Goal: Task Accomplishment & Management: Complete application form

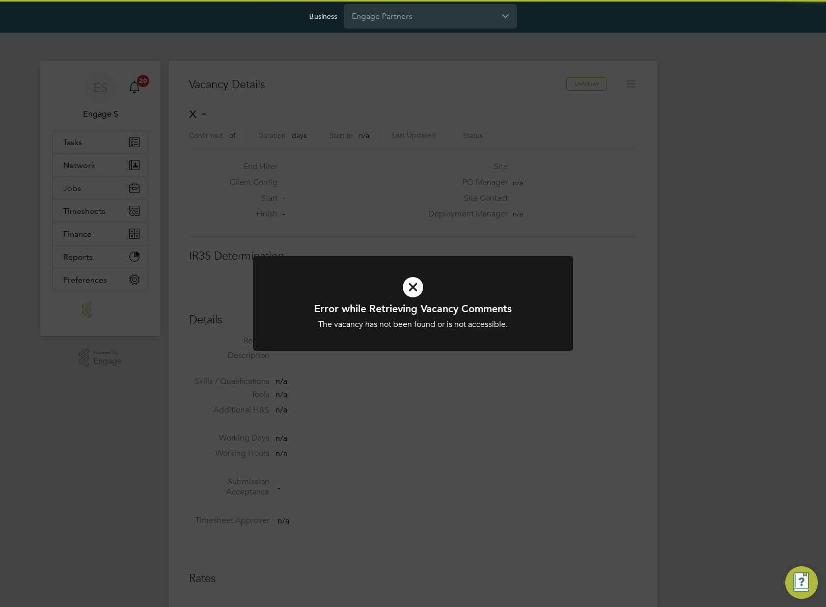
scroll to position [16, 219]
click at [412, 148] on div "Error while Retrieving Vacancy Comments The vacancy has not been found or is no…" at bounding box center [413, 303] width 826 height 607
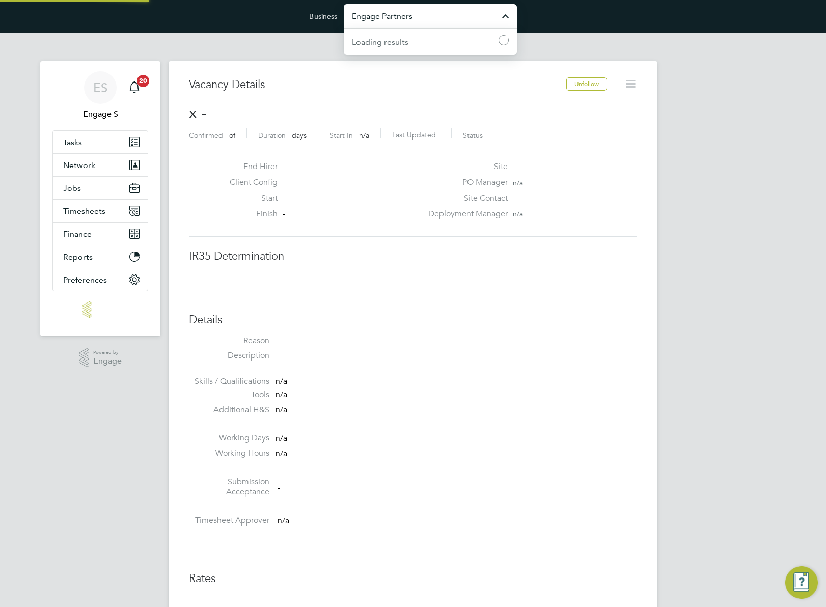
click at [397, 20] on input "Engage Partners" at bounding box center [430, 16] width 173 height 24
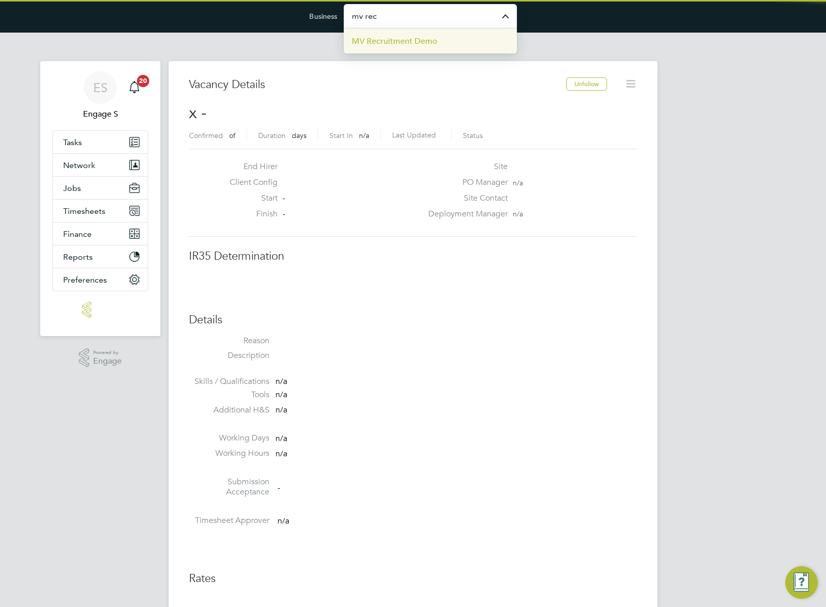
click at [404, 46] on span "MV Recruitment Demo" at bounding box center [395, 41] width 86 height 12
type input "MV Recruitment Demo"
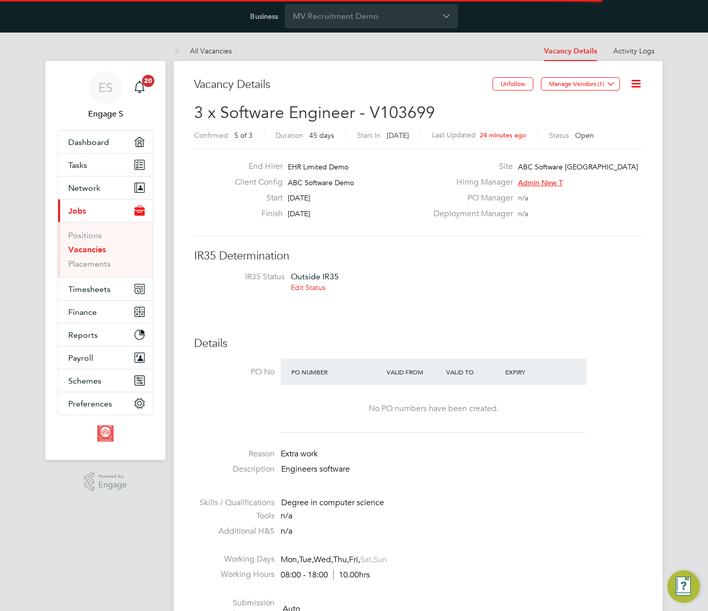
scroll to position [17, 106]
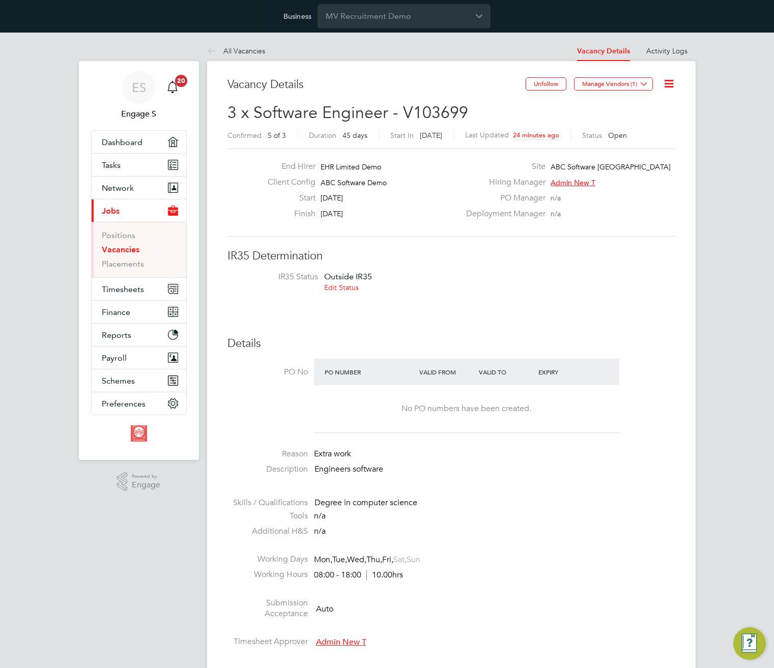
click at [531, 287] on li "IR35 Status Outside IR35 Edit Status" at bounding box center [452, 284] width 428 height 24
click at [115, 248] on link "Vacancies" at bounding box center [121, 250] width 38 height 10
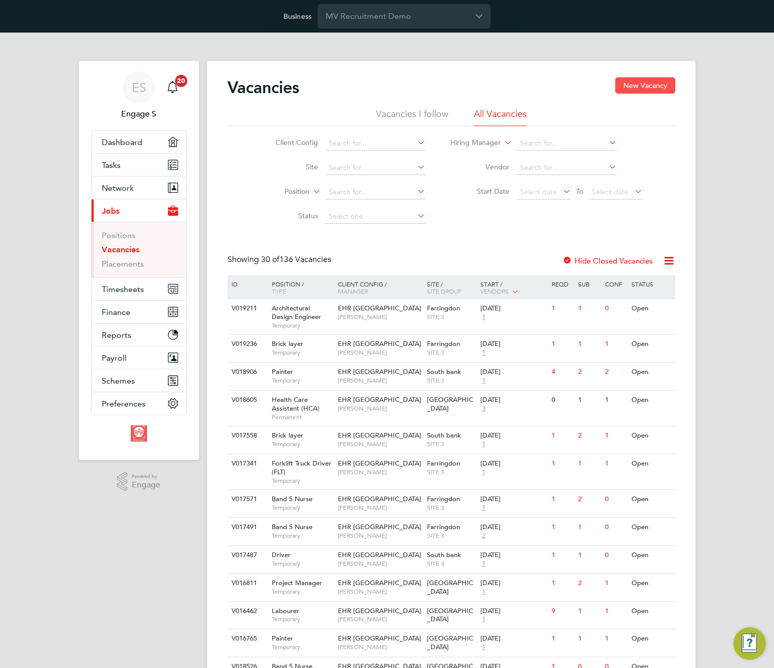
click at [647, 84] on button "New Vacancy" at bounding box center [645, 85] width 60 height 16
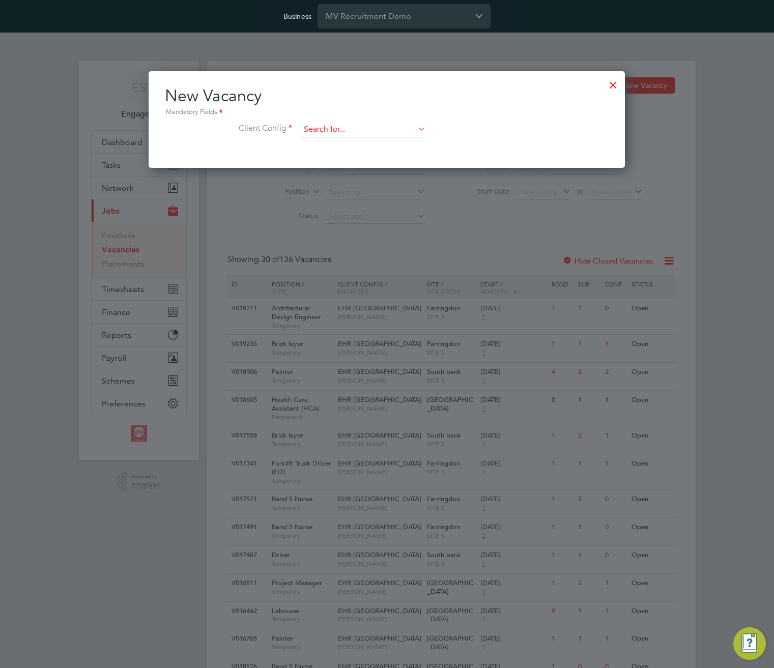
click at [377, 130] on input at bounding box center [363, 129] width 126 height 15
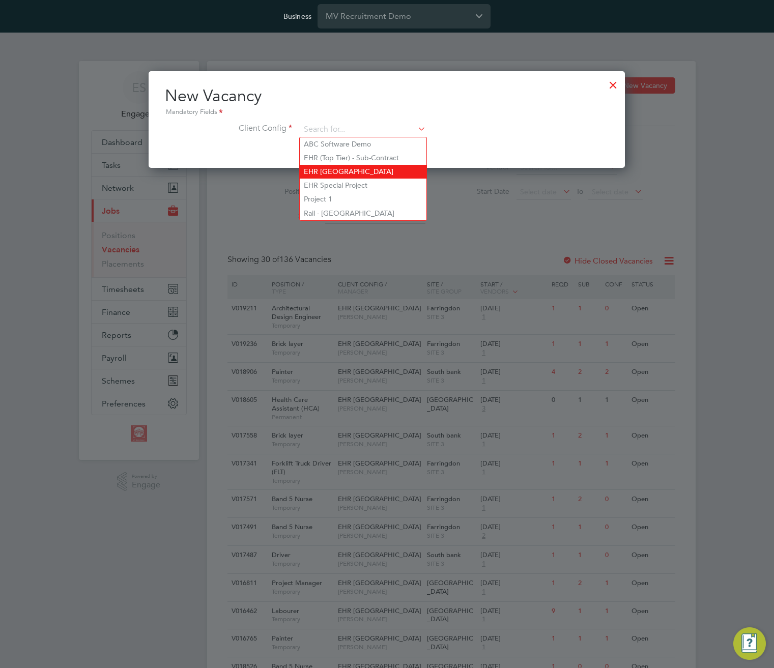
click at [373, 168] on li "EHR [GEOGRAPHIC_DATA]" at bounding box center [363, 172] width 127 height 14
type input "EHR [GEOGRAPHIC_DATA]"
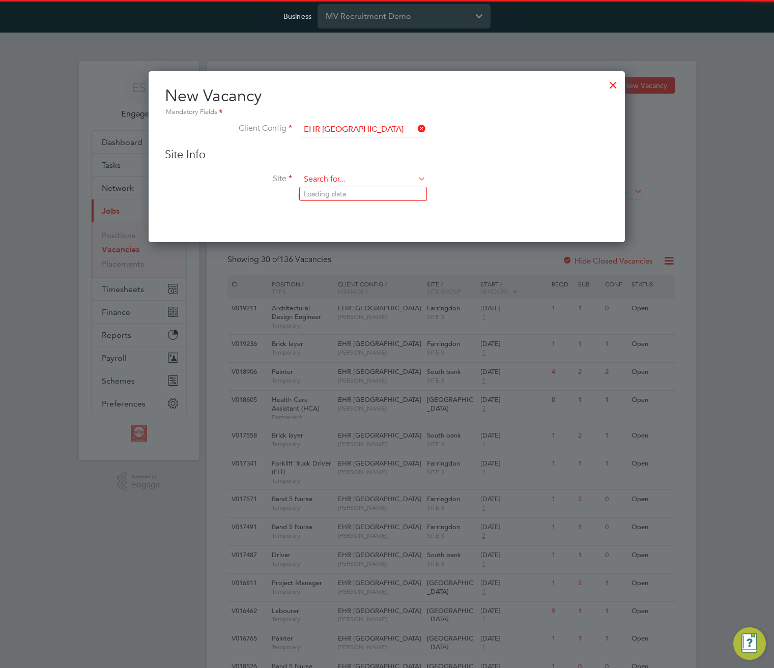
click at [377, 184] on input at bounding box center [363, 179] width 126 height 15
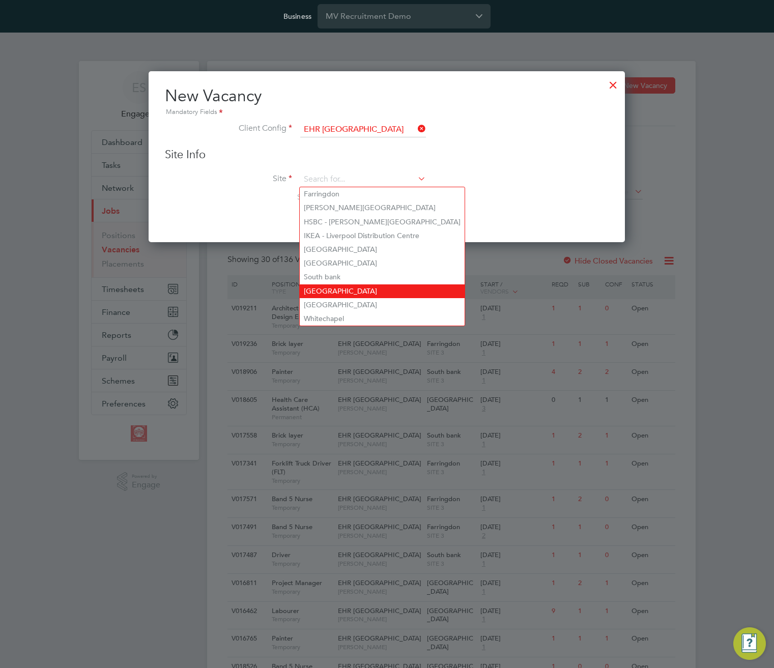
click at [372, 288] on li "[GEOGRAPHIC_DATA]" at bounding box center [382, 292] width 165 height 14
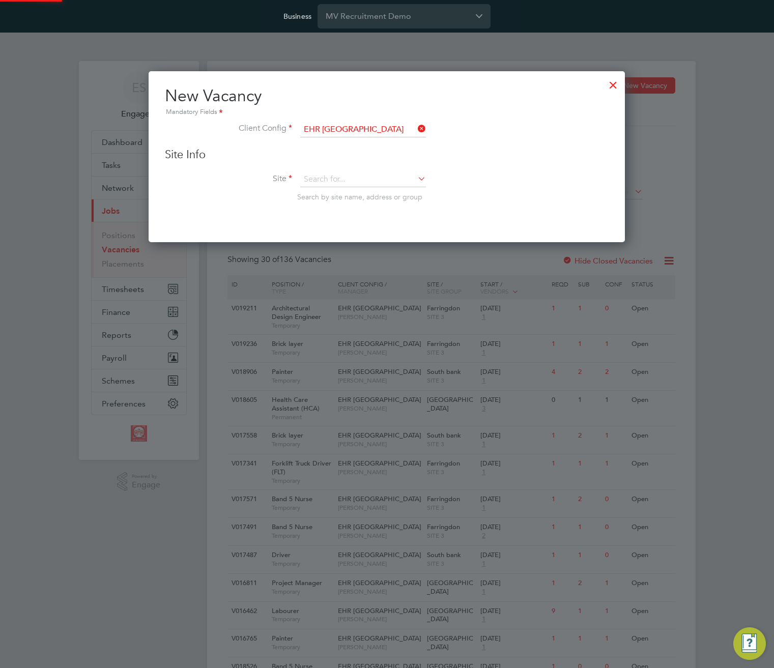
type input "[GEOGRAPHIC_DATA]"
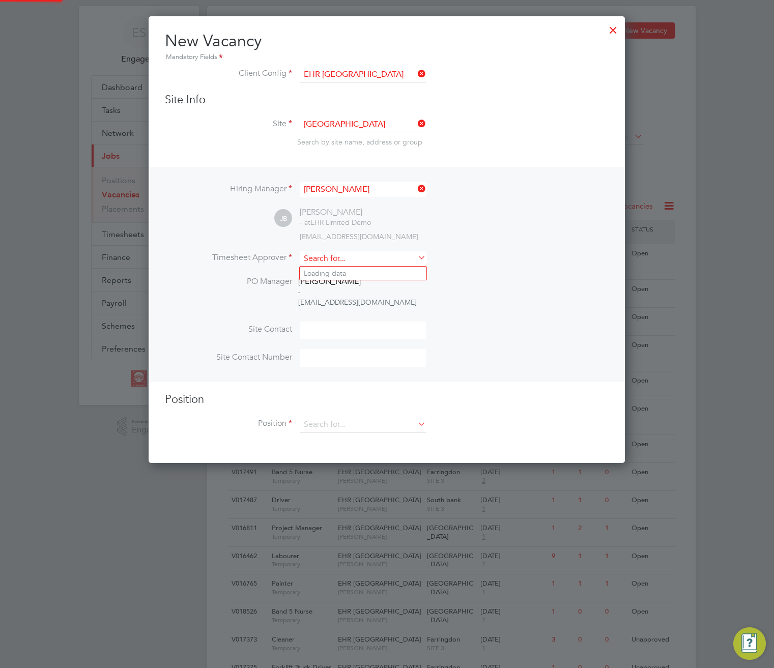
click at [379, 266] on div "Vacancies New Vacancy Vacancies I follow All Vacancies Client Config Site Posit…" at bounding box center [451, 631] width 489 height 1251
click at [373, 292] on li "Commercial M T" at bounding box center [363, 287] width 127 height 14
type input "Commercial M T"
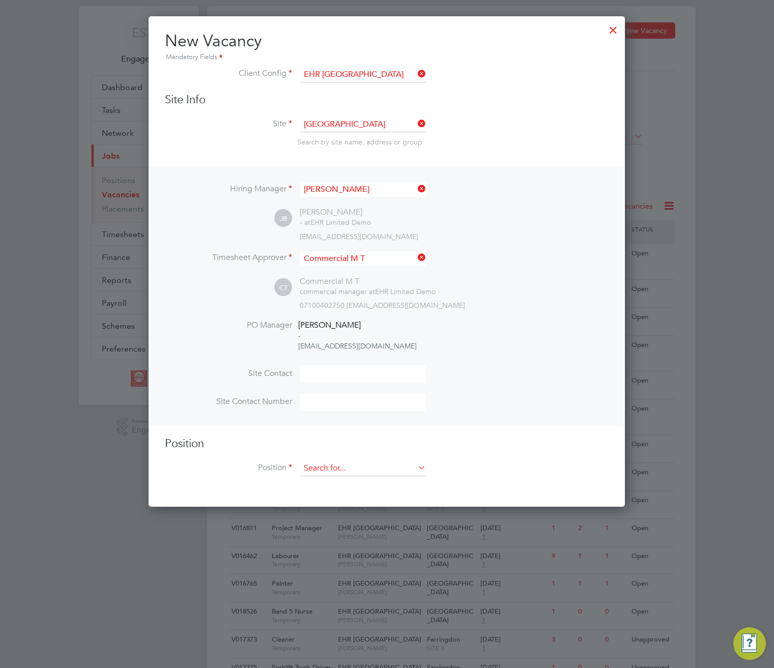
click at [371, 465] on input at bounding box center [363, 468] width 126 height 15
click at [371, 500] on li "Band 5 Nurse" at bounding box center [363, 498] width 127 height 14
type input "Band 5 Nurse"
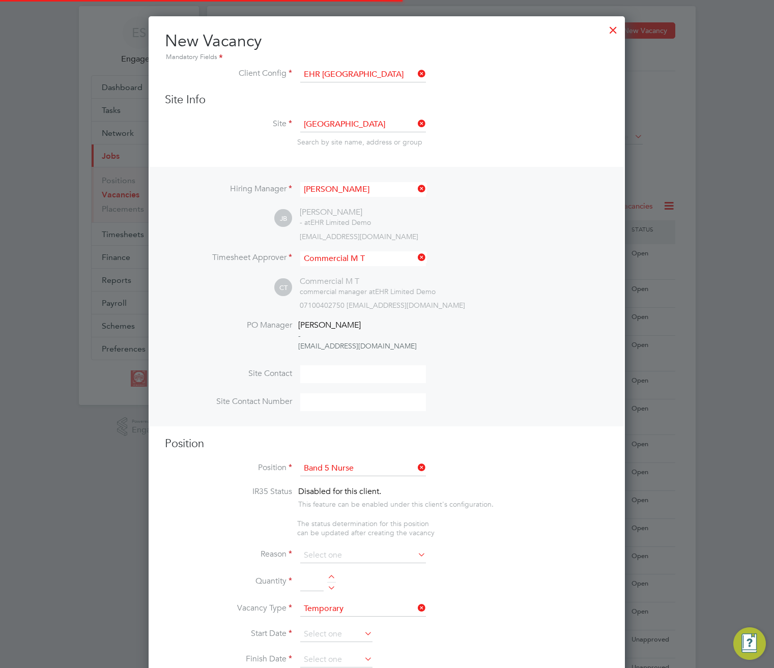
type textarea "Looks after patients in a Hospital - Public sector"
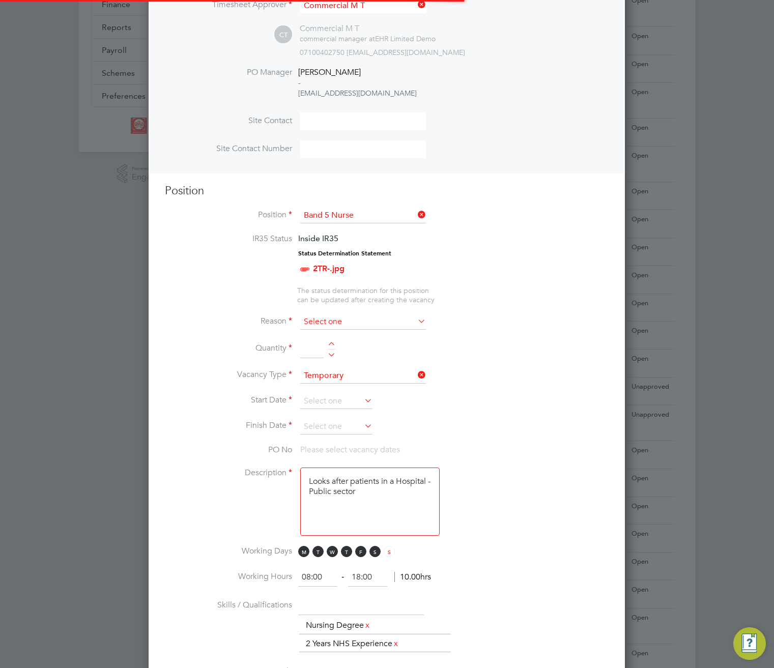
click at [371, 321] on input at bounding box center [363, 322] width 126 height 15
click at [351, 360] on li "Extra Work" at bounding box center [363, 363] width 127 height 13
type input "Extra Work"
click at [332, 344] on div at bounding box center [331, 345] width 9 height 7
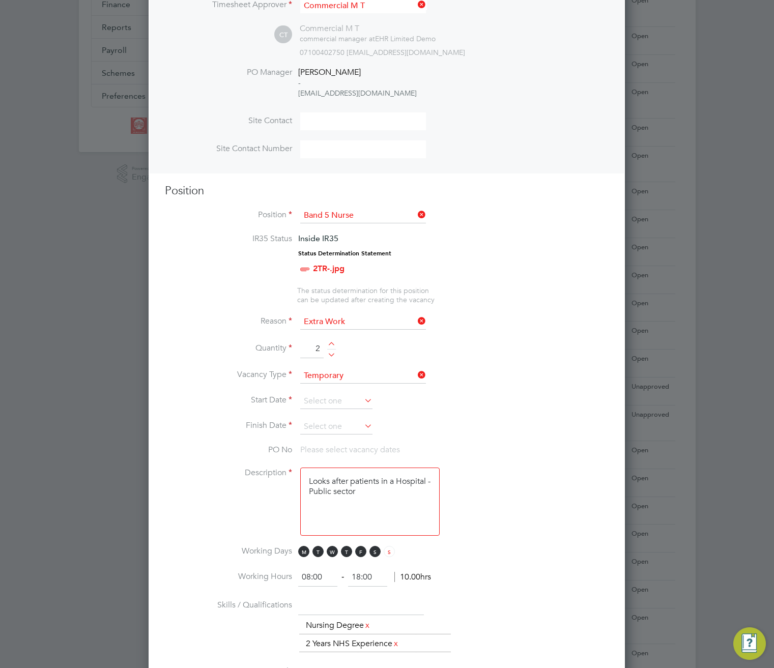
click at [332, 344] on div at bounding box center [331, 345] width 9 height 7
type input "5"
click at [354, 403] on input at bounding box center [336, 401] width 72 height 15
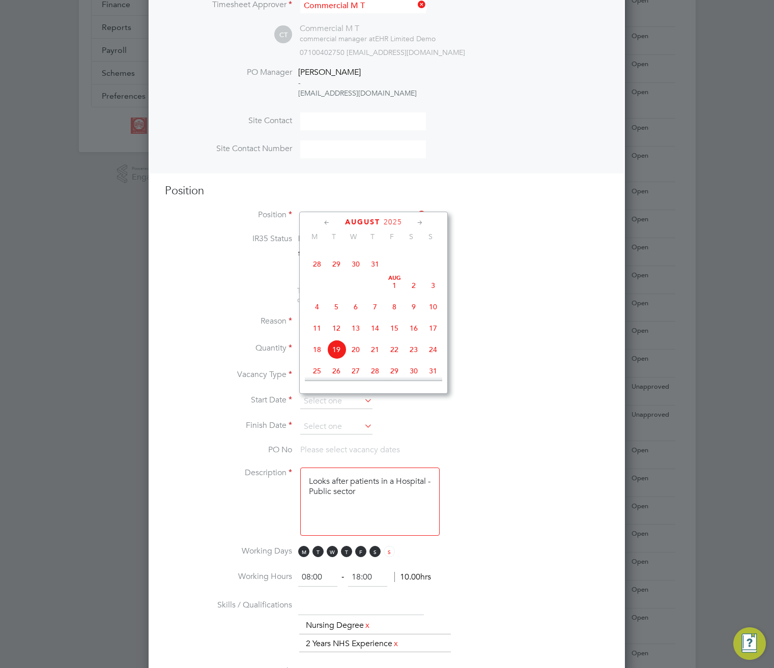
click at [374, 269] on span "31" at bounding box center [374, 264] width 19 height 19
type input "31 Jul 2025"
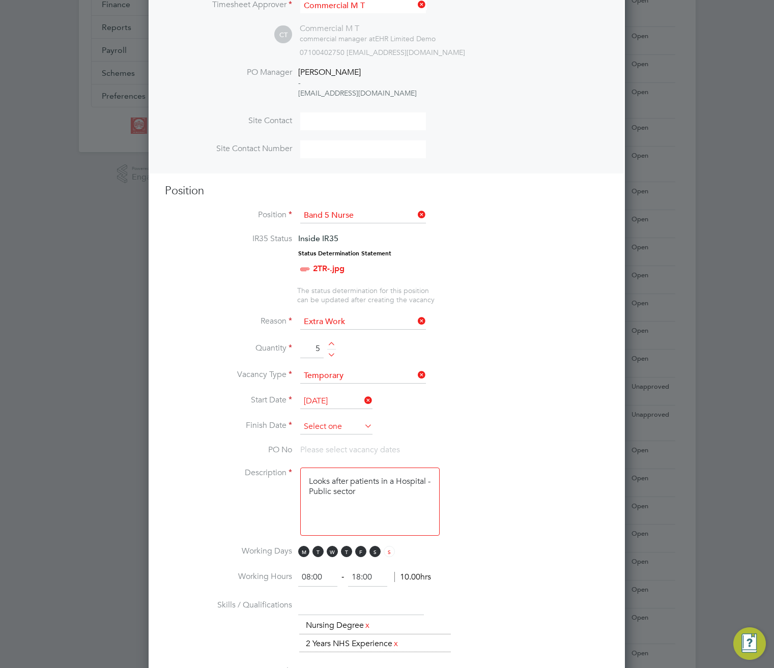
click at [351, 427] on input at bounding box center [336, 426] width 72 height 15
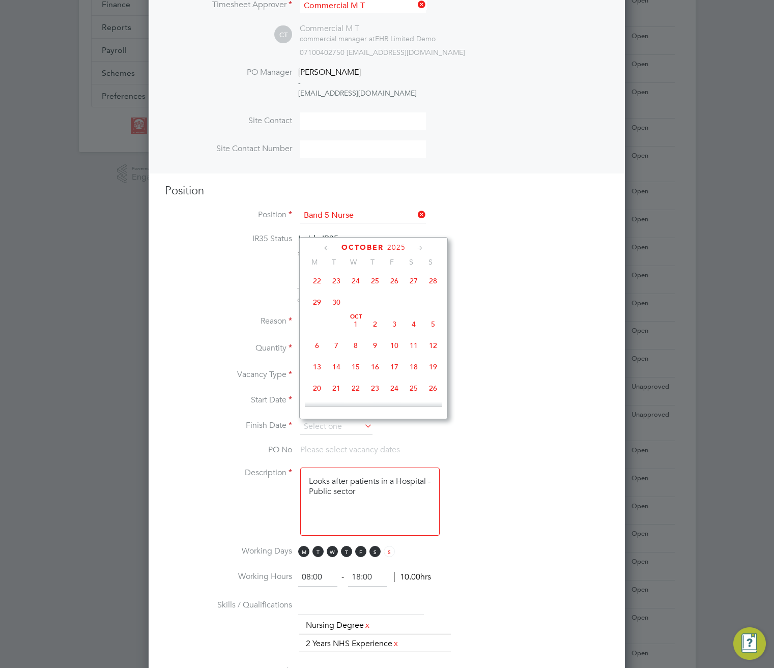
click at [333, 312] on span "30" at bounding box center [336, 302] width 19 height 19
type input "30 Sep 2025"
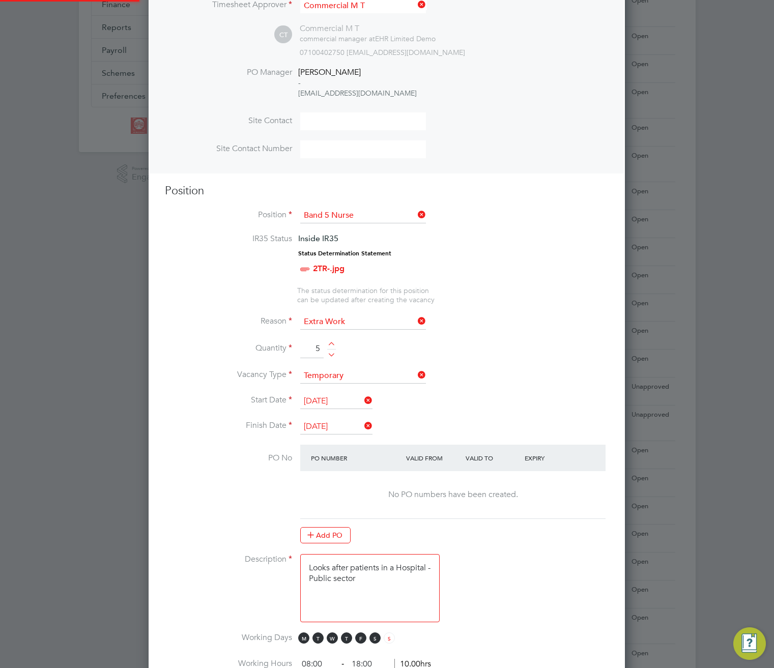
click at [544, 431] on li "Finish Date 30 Sep 2025" at bounding box center [387, 431] width 444 height 25
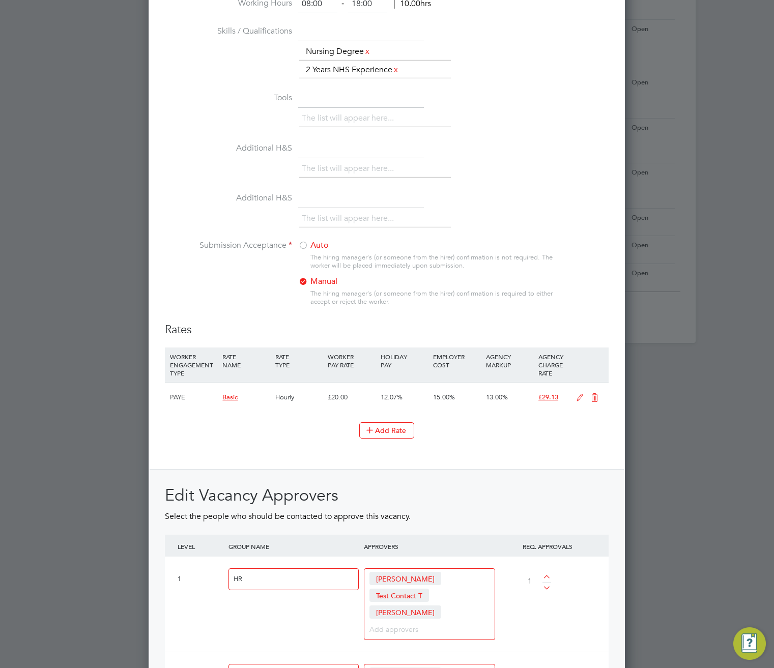
click at [313, 246] on label "Auto" at bounding box center [361, 245] width 127 height 11
click at [374, 430] on icon at bounding box center [370, 430] width 8 height 8
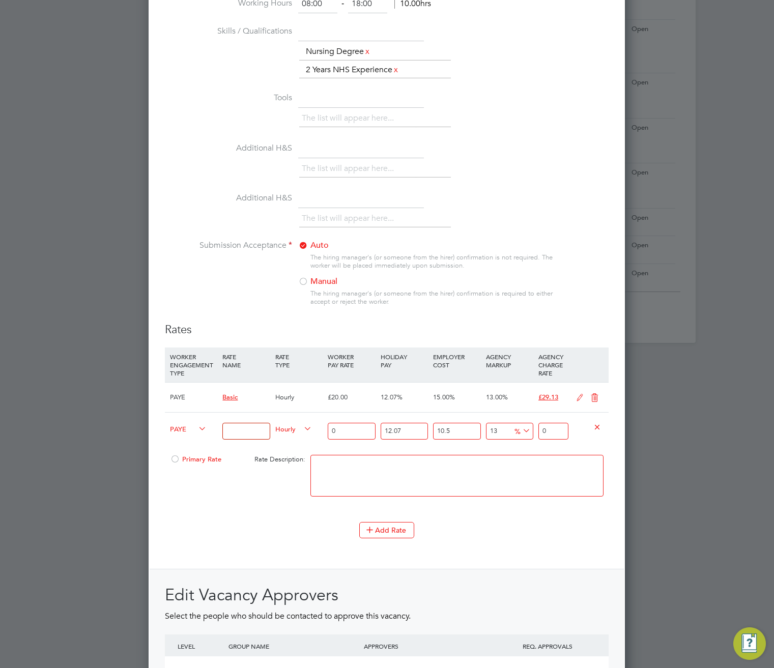
click at [174, 427] on span "PAYE" at bounding box center [188, 428] width 37 height 11
click at [595, 425] on icon at bounding box center [598, 427] width 8 height 8
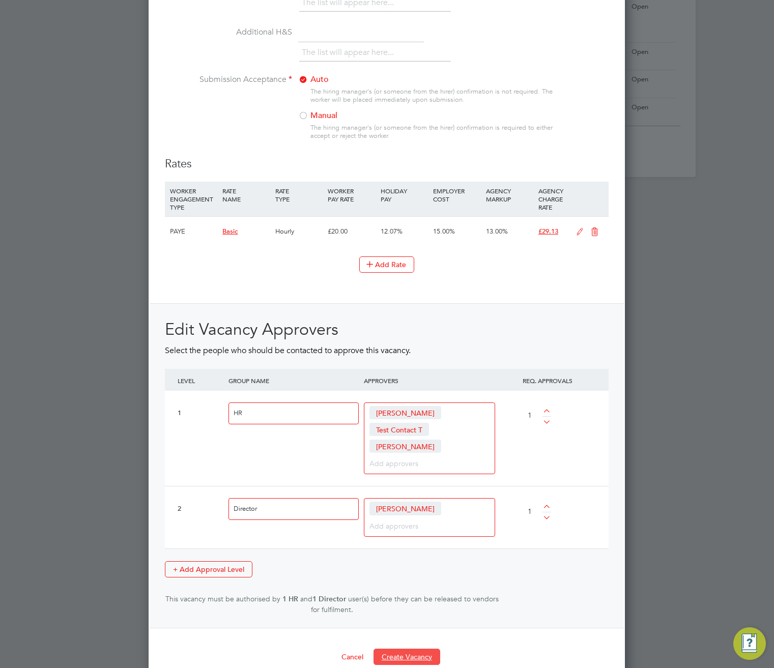
click at [422, 606] on button "Create Vacancy" at bounding box center [407, 657] width 67 height 16
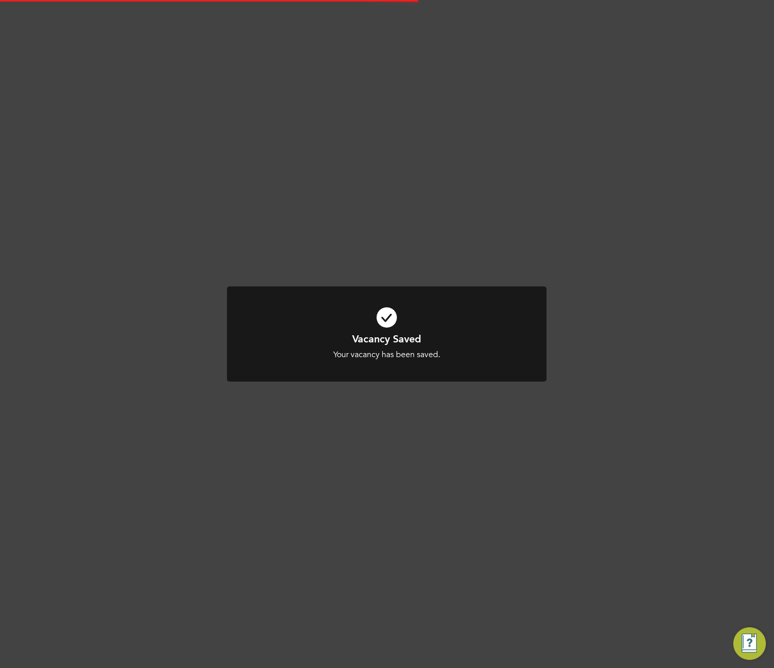
scroll to position [217, 0]
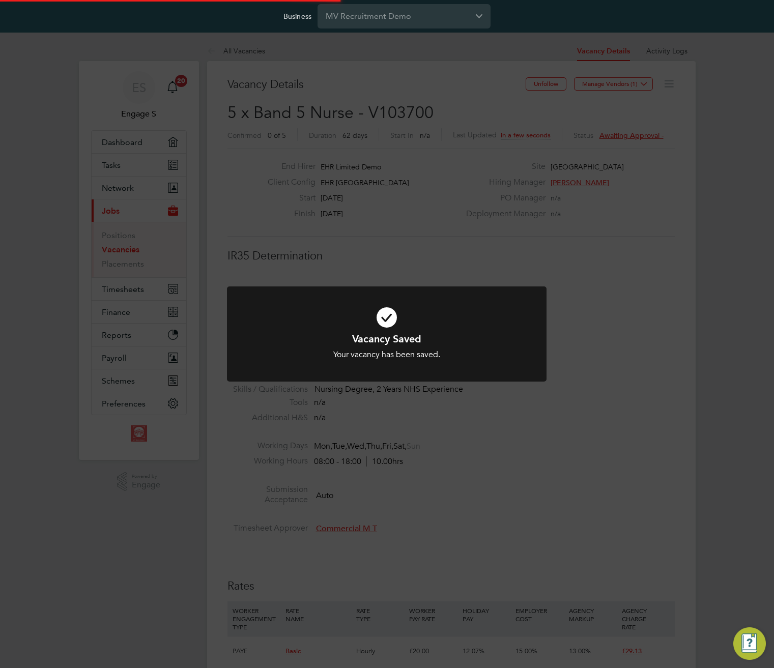
click at [594, 450] on div "Vacancy Saved Your vacancy has been saved. Cancel Okay" at bounding box center [387, 334] width 774 height 668
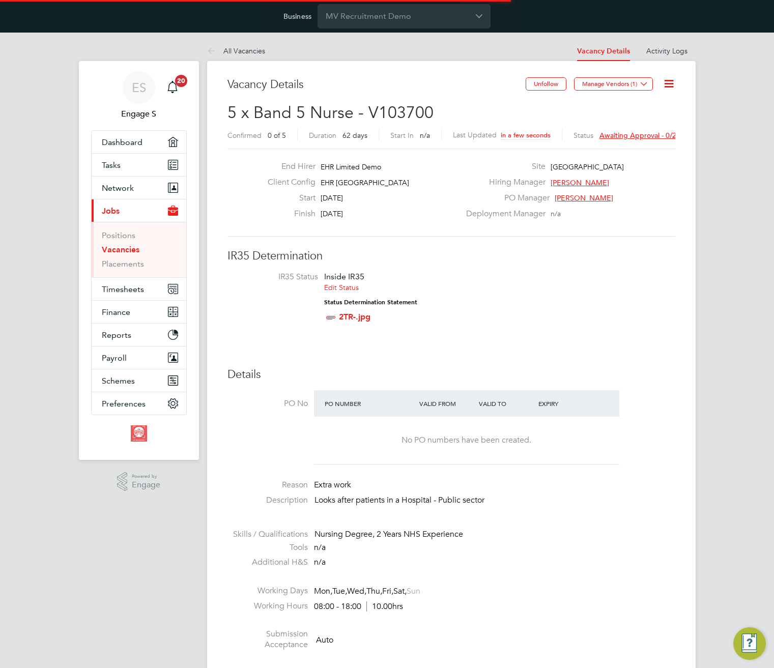
click at [663, 90] on icon at bounding box center [669, 83] width 13 height 13
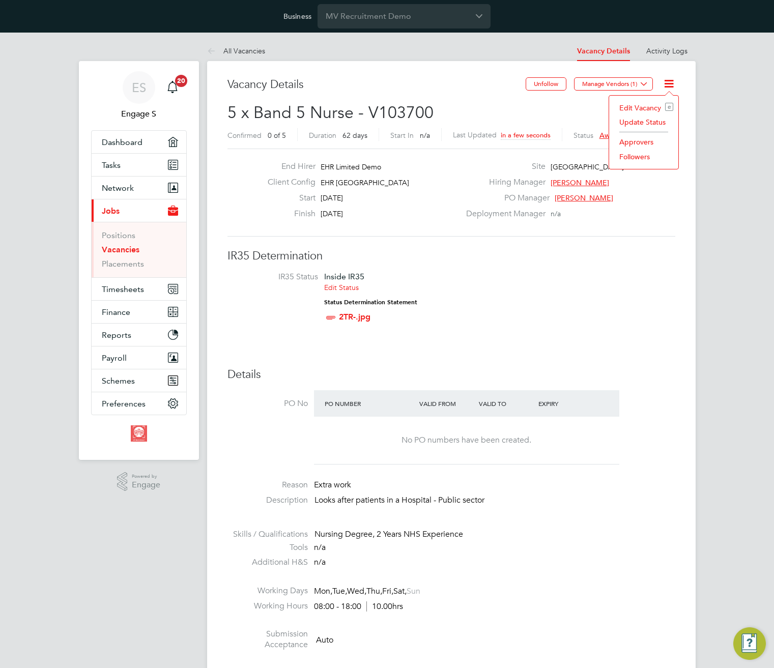
click at [659, 230] on div "End Hirer EHR Limited Demo Client Config EHR North-West Start 31 Jul 2025 Finis…" at bounding box center [452, 193] width 448 height 88
click at [610, 86] on button "Manage Vendors (1)" at bounding box center [613, 83] width 79 height 13
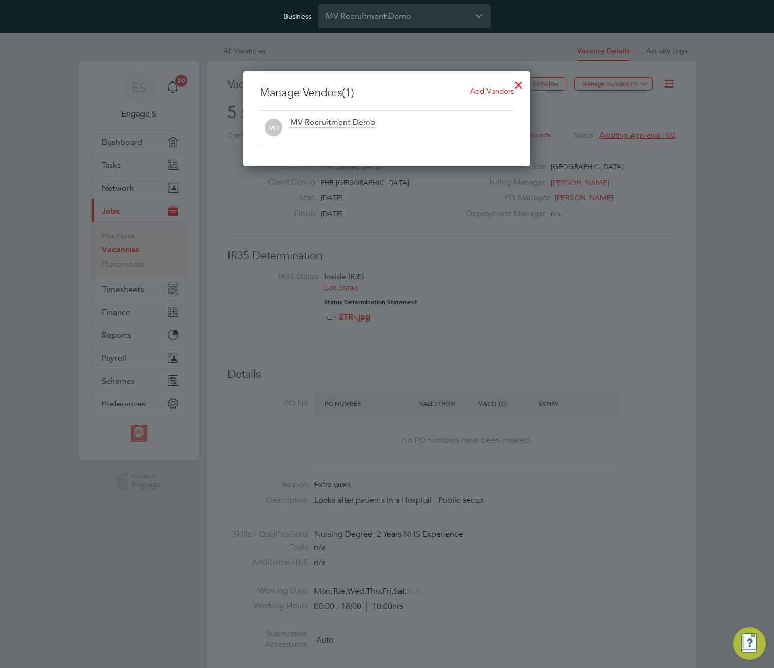
click at [489, 90] on span "Add Vendors" at bounding box center [492, 91] width 44 height 10
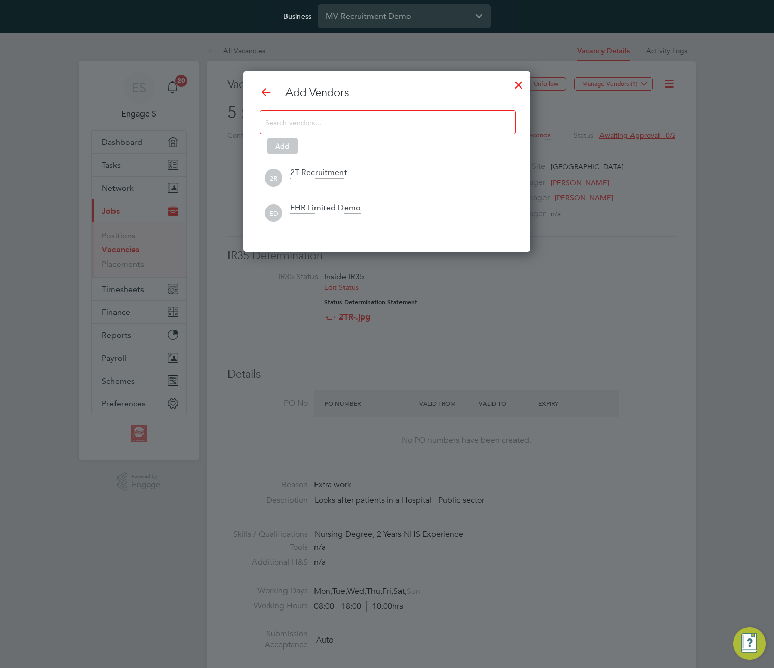
click at [518, 82] on div at bounding box center [519, 82] width 18 height 18
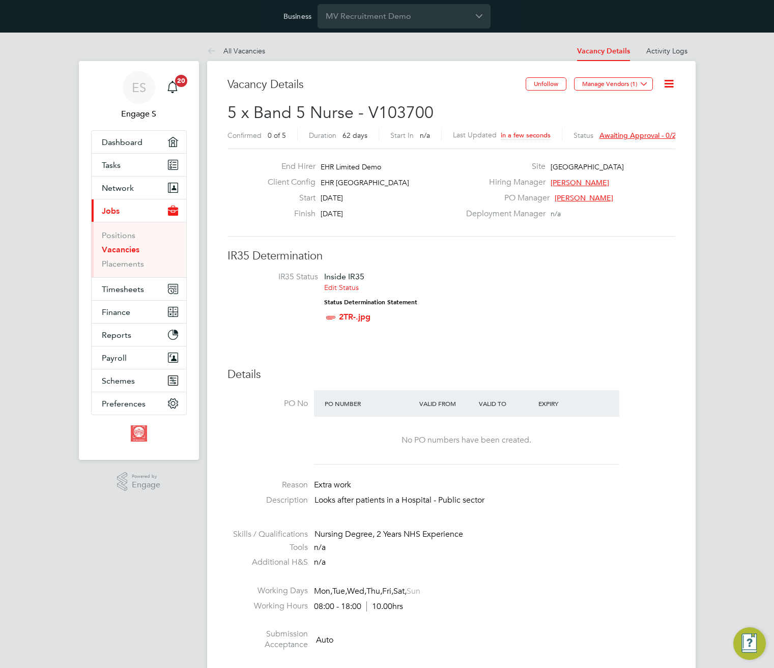
drag, startPoint x: 438, startPoint y: 107, endPoint x: 292, endPoint y: 106, distance: 146.6
click at [292, 106] on h2 "5 x Band 5 Nurse - V103700 Confirmed 0 of 5 Duration 62 days Start In n/a Last …" at bounding box center [452, 123] width 448 height 43
click at [263, 106] on span "5 x Band 5 Nurse - V103700" at bounding box center [331, 113] width 206 height 20
click at [265, 106] on span "5 x Band 5 Nurse - V103700" at bounding box center [331, 113] width 206 height 20
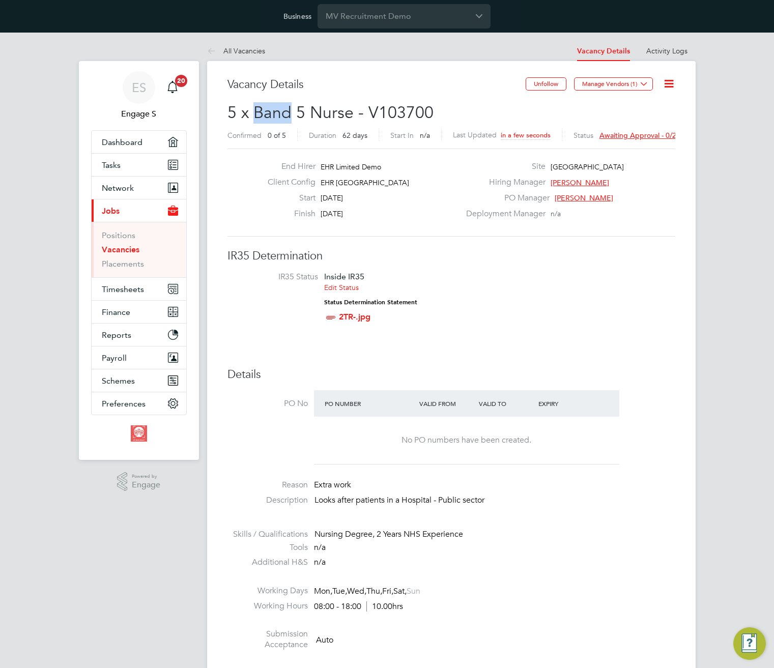
click at [265, 106] on span "5 x Band 5 Nurse - V103700" at bounding box center [331, 113] width 206 height 20
drag, startPoint x: 265, startPoint y: 106, endPoint x: 341, endPoint y: 100, distance: 76.1
click at [271, 106] on span "5 x Band 5 Nurse - V103700" at bounding box center [331, 113] width 206 height 20
click at [667, 86] on icon at bounding box center [669, 83] width 13 height 13
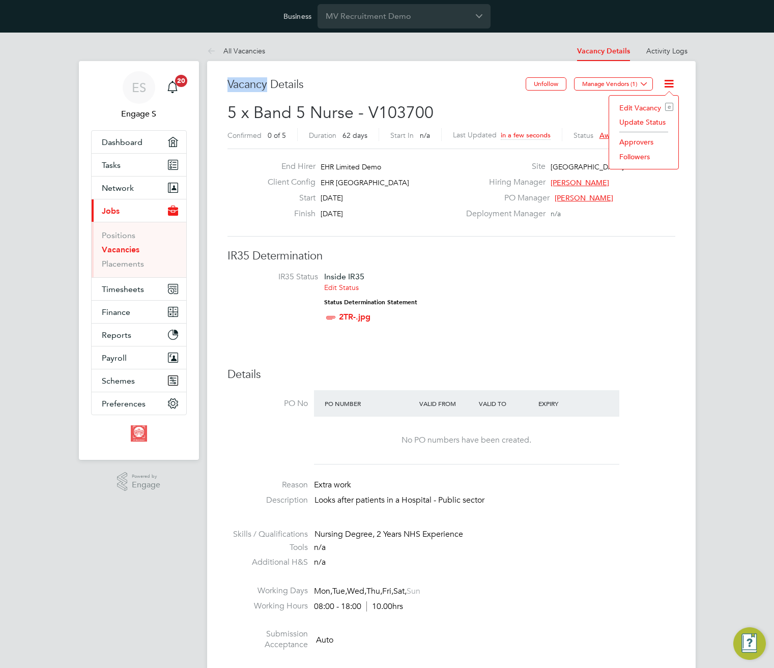
click at [643, 107] on li "Edit Vacancy e" at bounding box center [643, 108] width 59 height 14
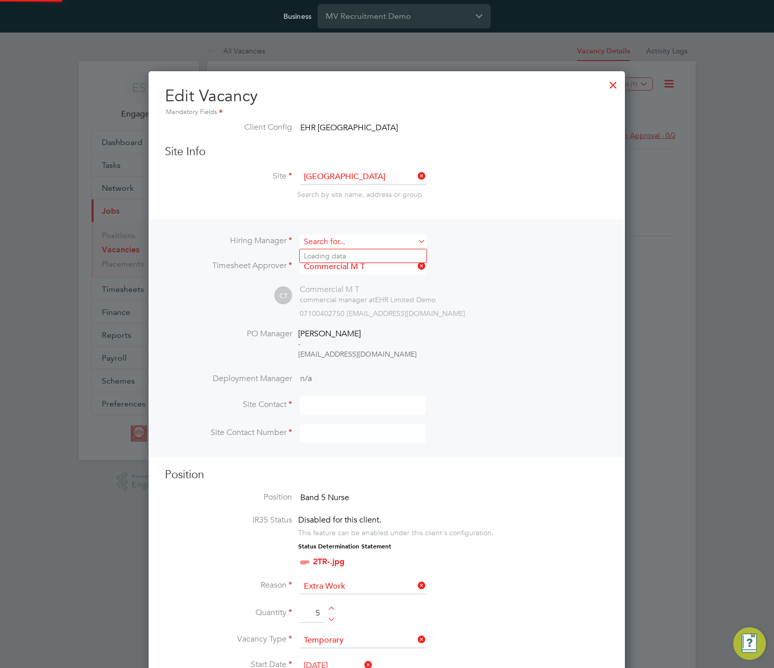
click at [352, 241] on input at bounding box center [363, 242] width 126 height 15
click at [348, 253] on li "Adm in New T" at bounding box center [363, 256] width 127 height 14
type input "Admin New T"
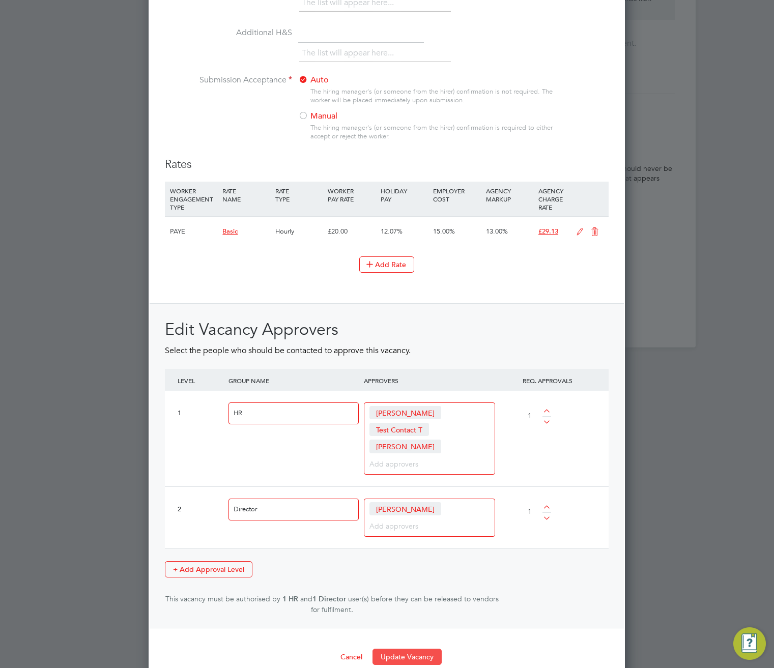
click at [412, 606] on button "Update Vacancy" at bounding box center [407, 657] width 69 height 16
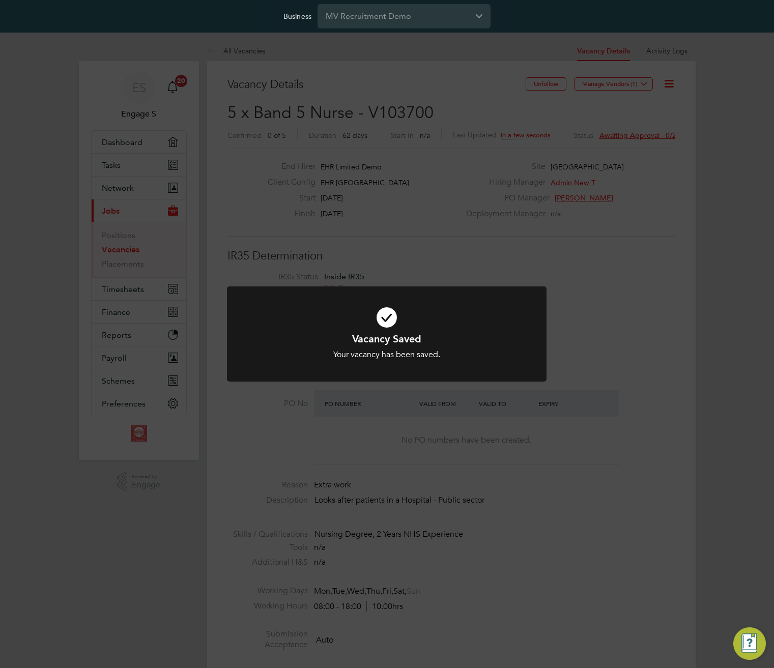
click at [304, 336] on h1 "Vacancy Saved" at bounding box center [387, 338] width 265 height 13
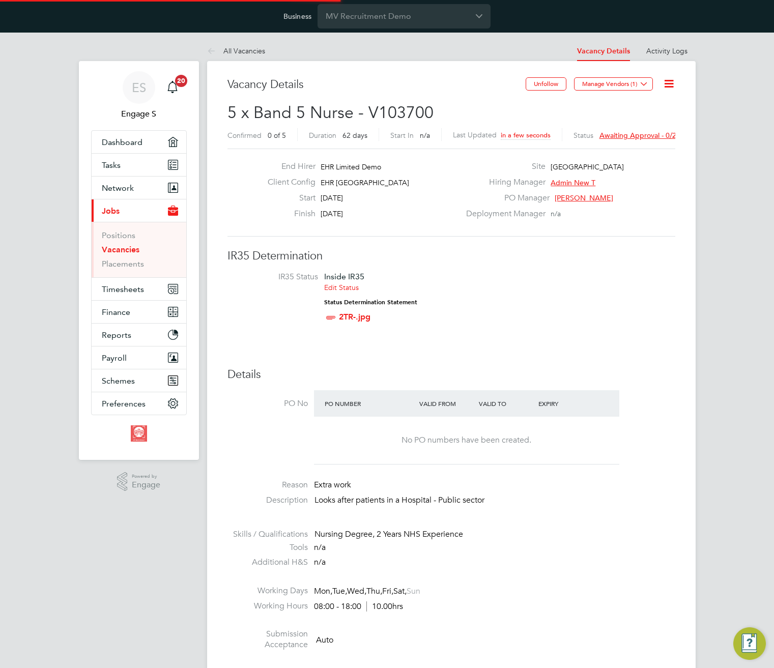
click at [289, 403] on label "PO No" at bounding box center [268, 404] width 80 height 11
click at [267, 377] on h3 "Details" at bounding box center [452, 375] width 448 height 15
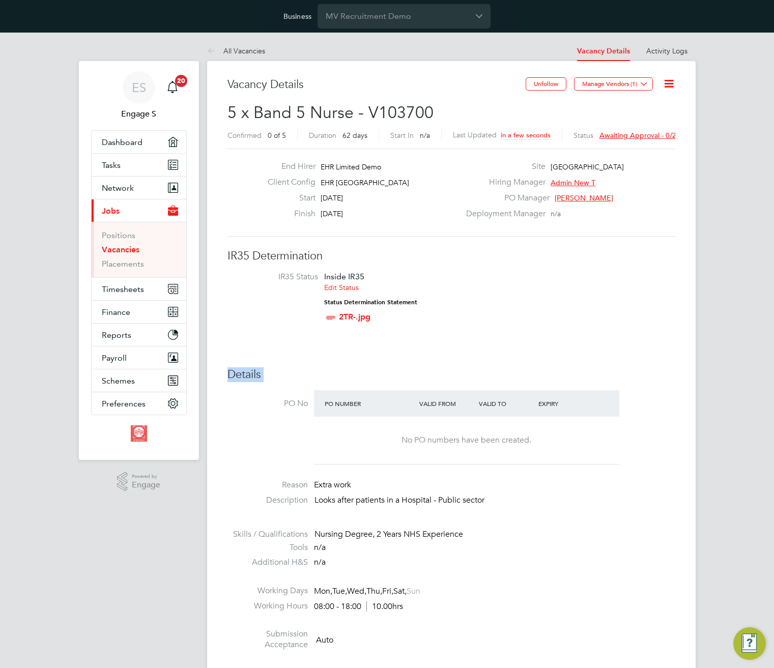
click at [267, 377] on h3 "Details" at bounding box center [452, 375] width 448 height 15
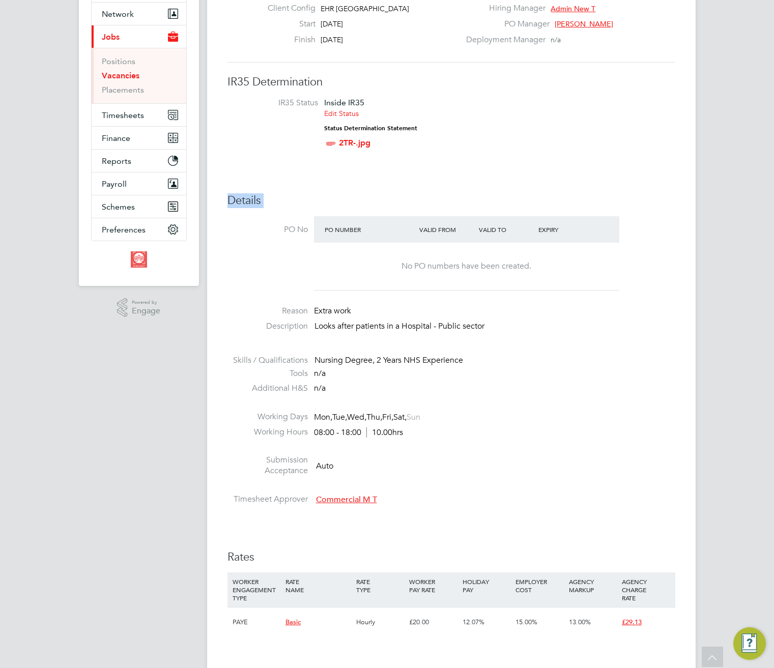
scroll to position [0, 0]
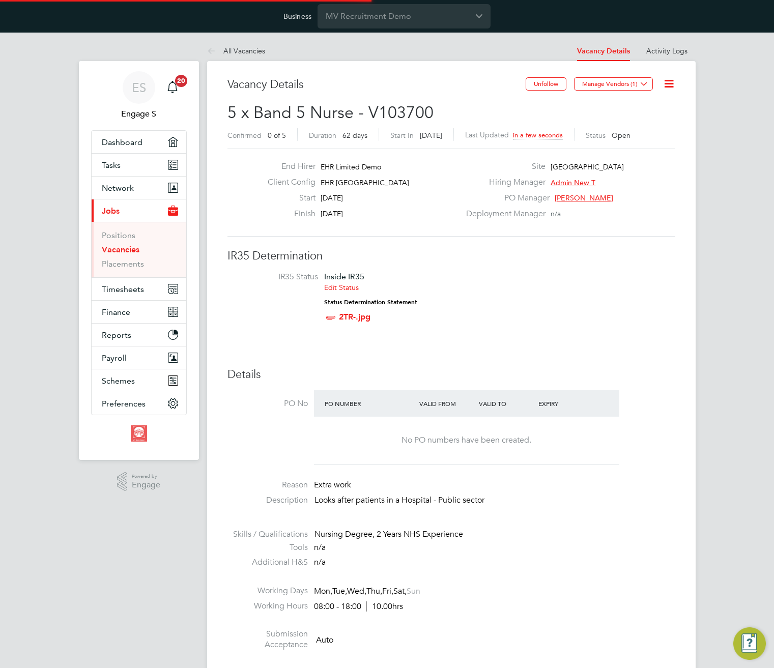
scroll to position [16, 219]
click at [668, 81] on icon at bounding box center [669, 83] width 13 height 13
click at [590, 251] on h3 "IR35 Determination" at bounding box center [452, 256] width 448 height 15
click at [624, 86] on button "Manage Vendors (1)" at bounding box center [613, 83] width 79 height 13
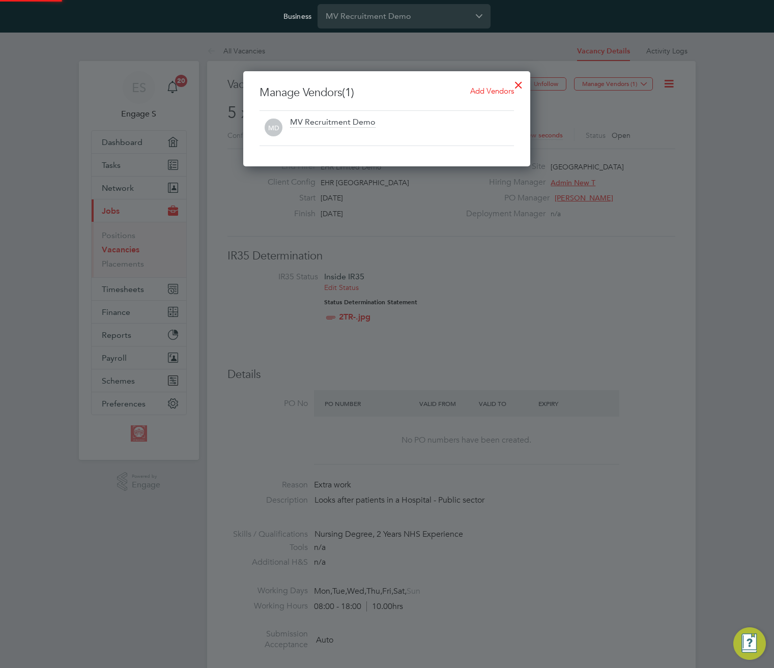
scroll to position [95, 288]
click at [495, 90] on span "Add Vendors" at bounding box center [492, 91] width 44 height 10
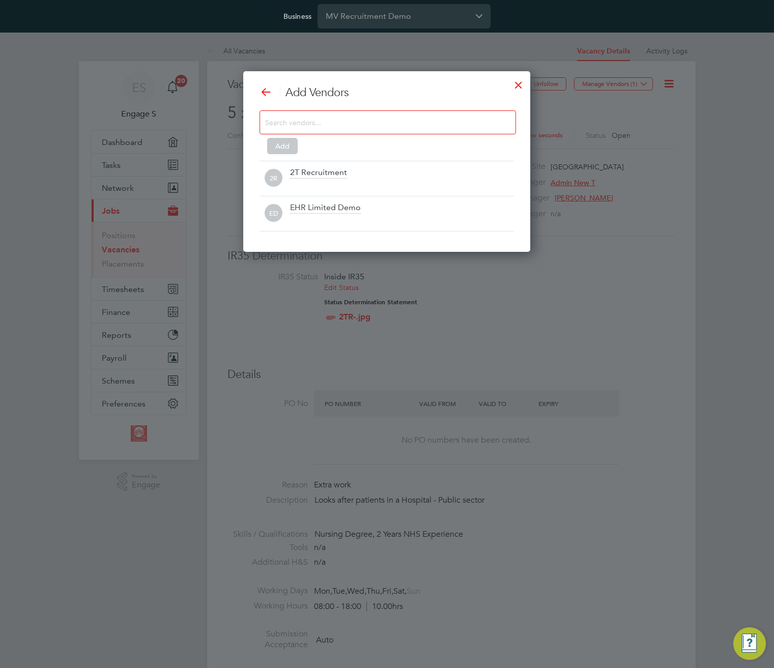
scroll to position [181, 288]
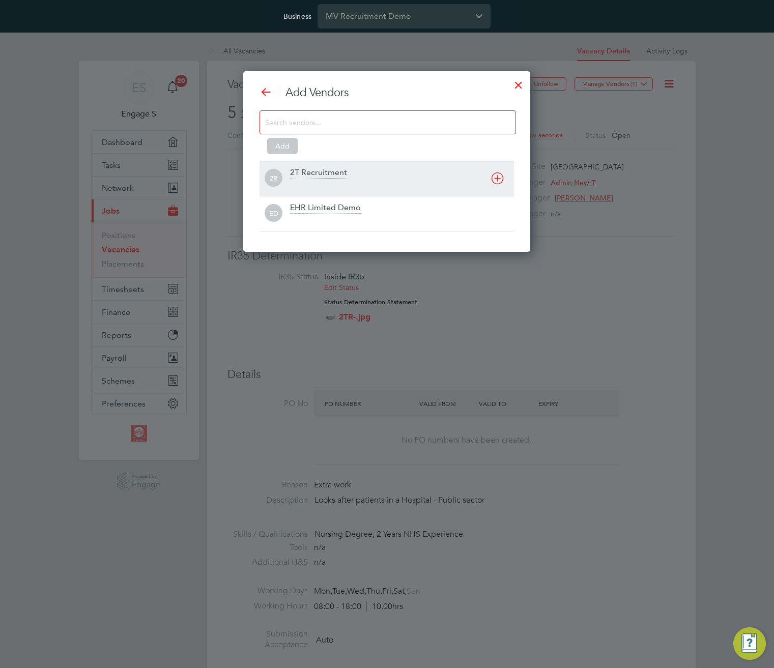
click at [355, 183] on div at bounding box center [402, 185] width 224 height 10
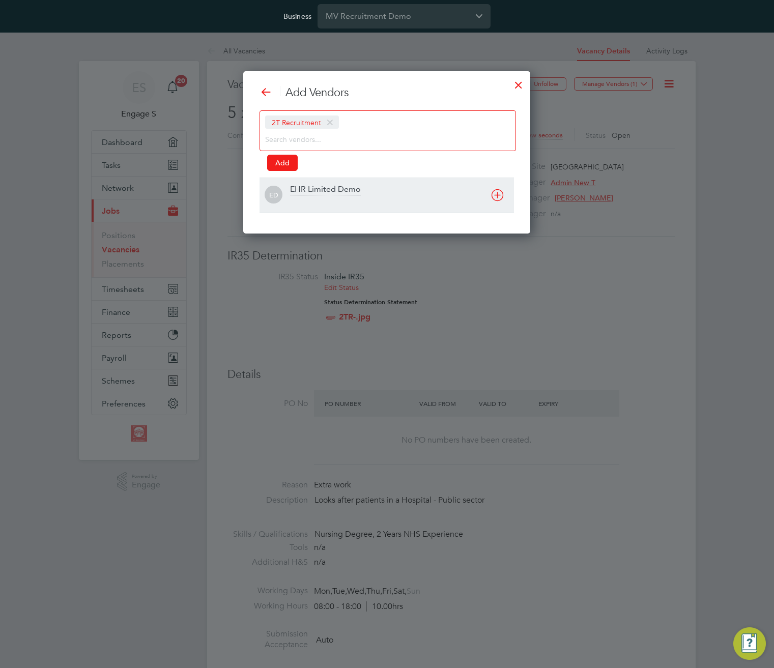
scroll to position [163, 288]
click at [352, 191] on div "EHR Limited Demo" at bounding box center [325, 189] width 71 height 11
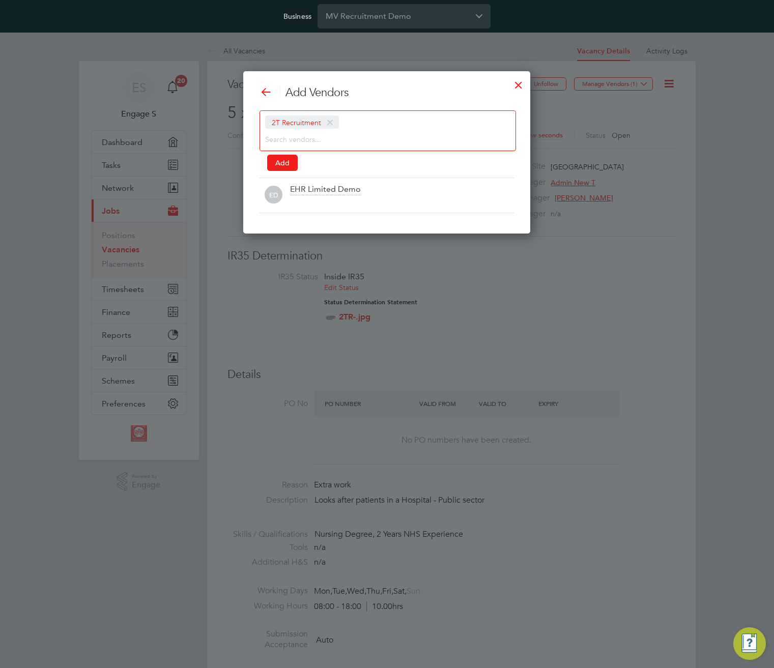
scroll to position [128, 320]
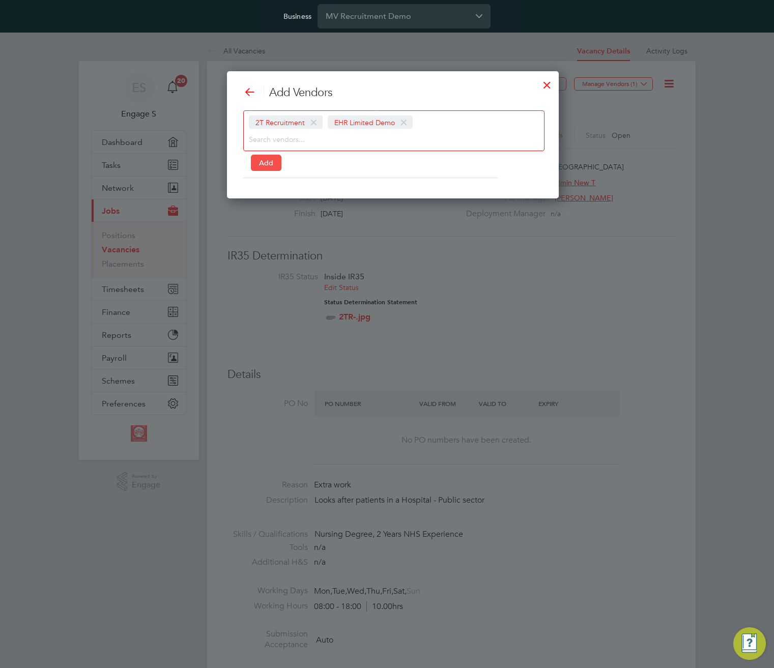
click at [265, 162] on button "Add" at bounding box center [266, 163] width 31 height 16
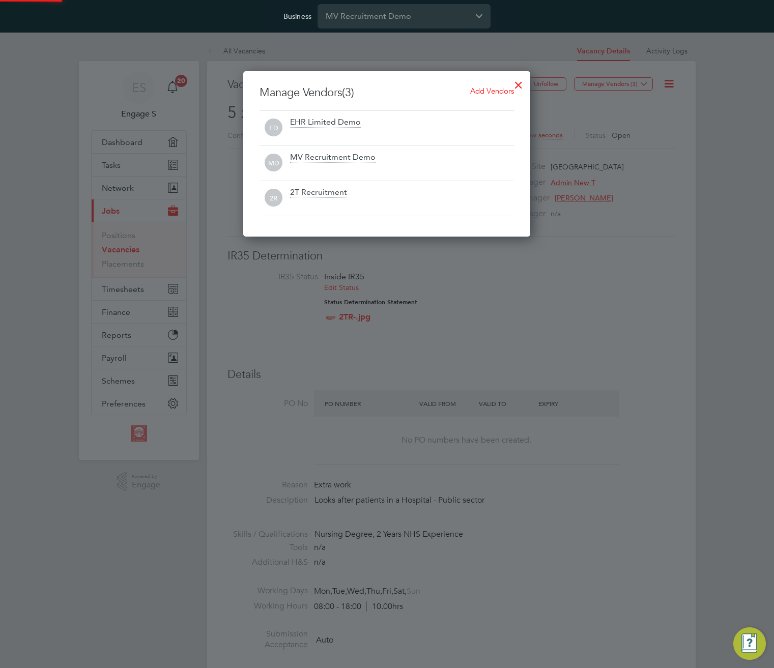
scroll to position [165, 288]
click at [520, 78] on div at bounding box center [519, 82] width 18 height 18
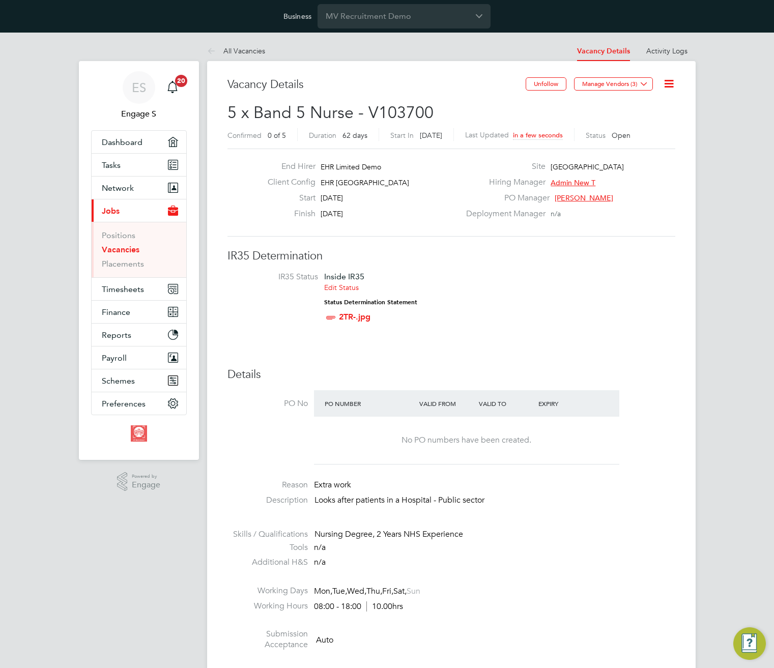
click at [514, 249] on h3 "IR35 Determination" at bounding box center [452, 256] width 448 height 15
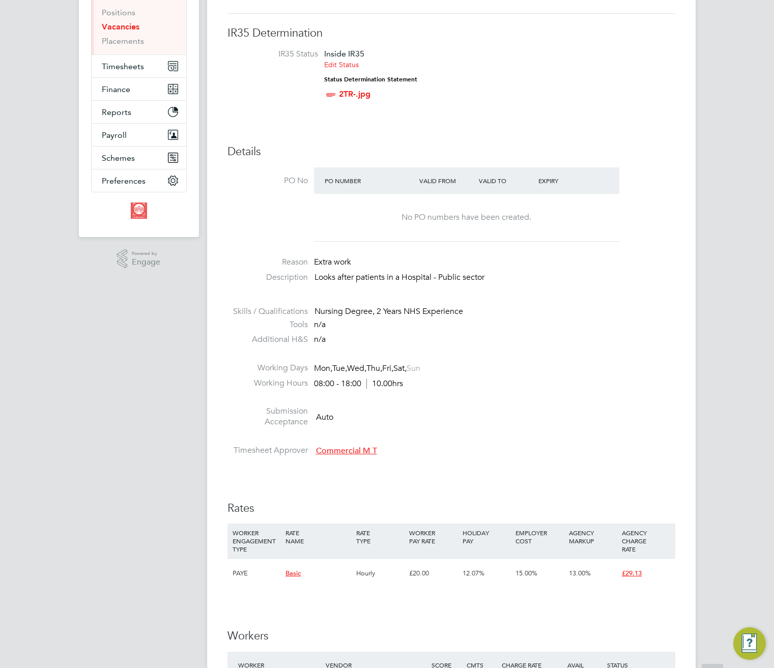
scroll to position [477, 0]
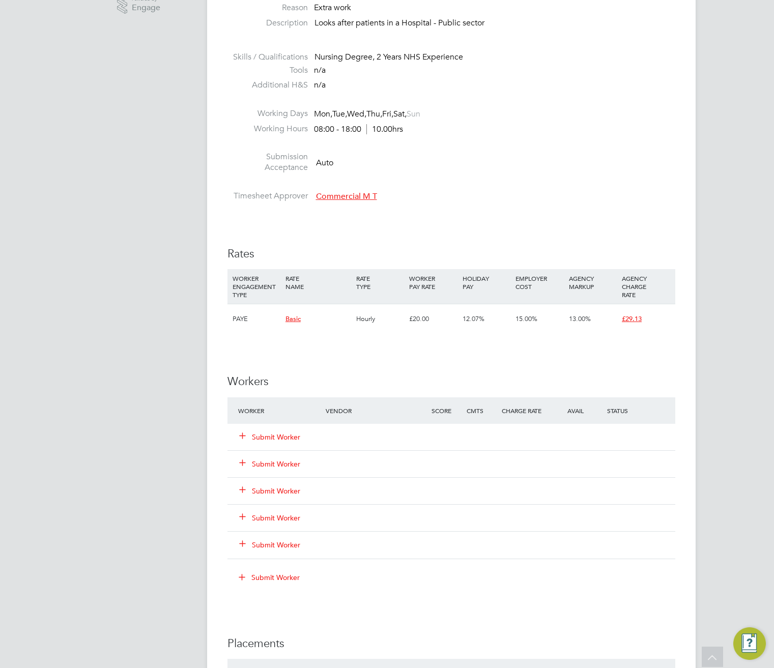
click at [282, 437] on button "Submit Worker" at bounding box center [270, 437] width 61 height 10
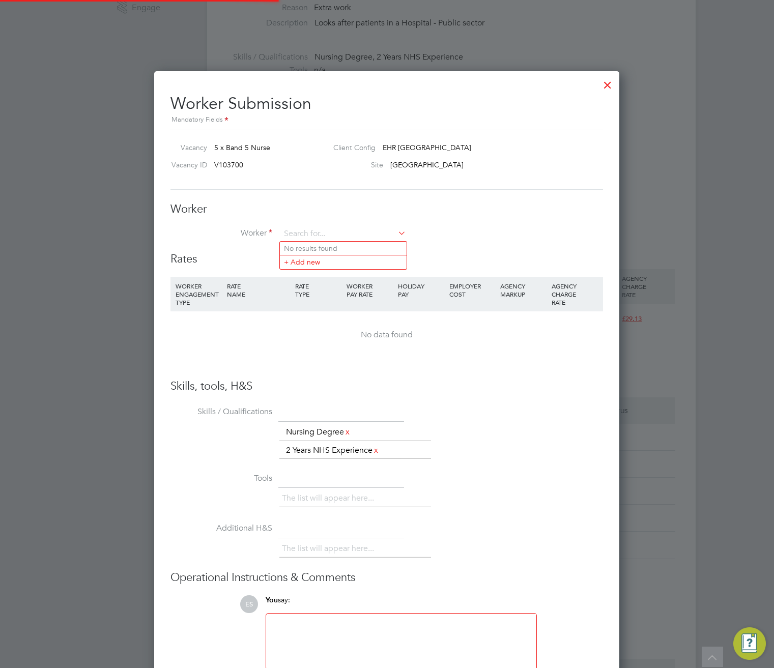
scroll to position [0, 0]
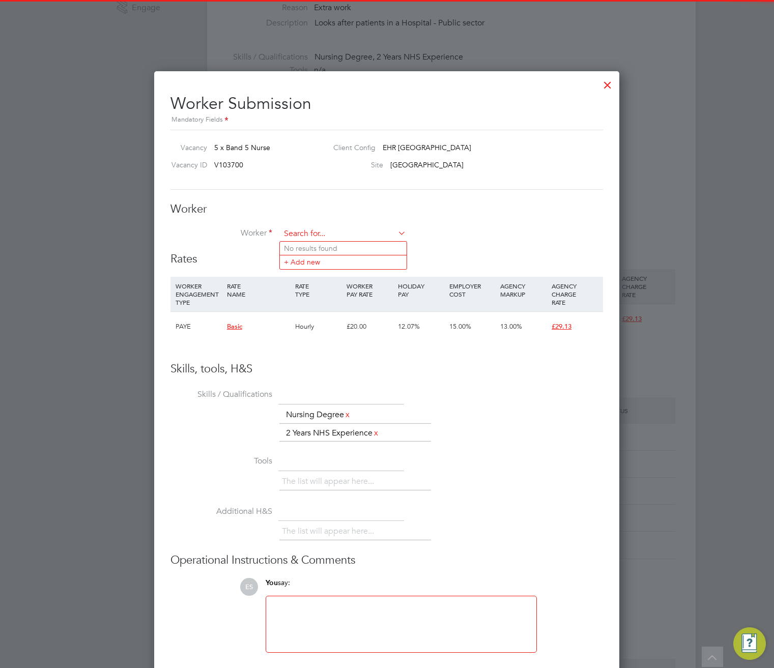
click at [317, 237] on input at bounding box center [343, 234] width 126 height 15
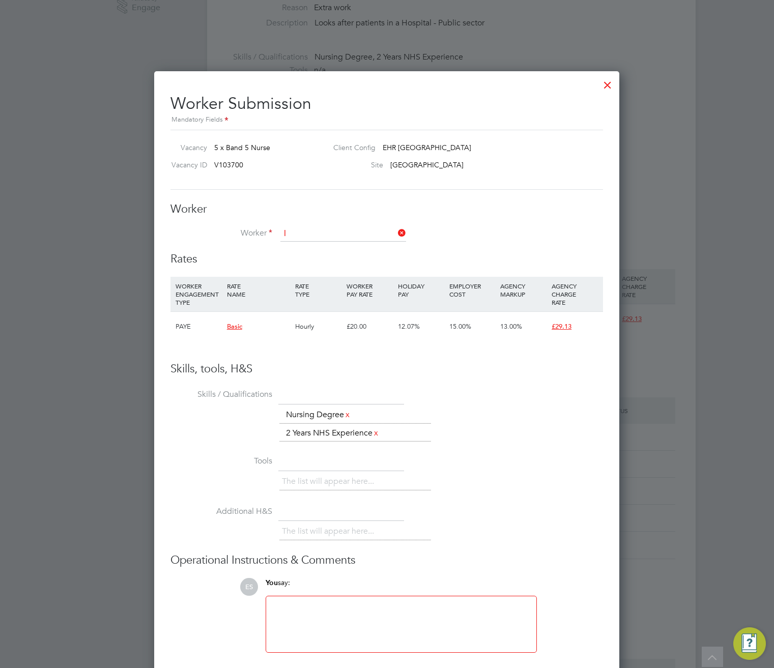
click at [309, 274] on li "L ewis surname (Unique 1)" at bounding box center [345, 277] width 131 height 14
type input "Lewis surname (Unique 1)"
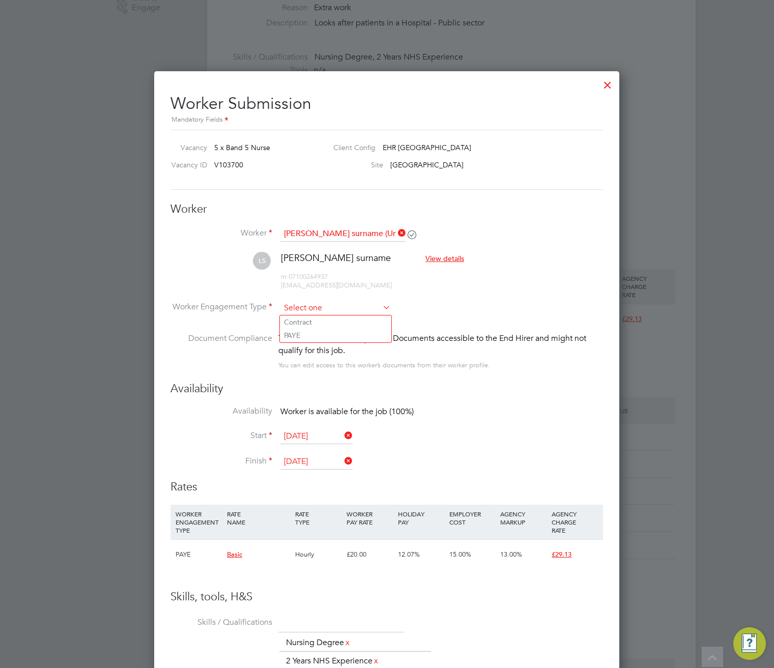
click at [308, 307] on input at bounding box center [335, 308] width 110 height 15
click at [306, 325] on li "Contract" at bounding box center [335, 322] width 111 height 13
type input "Contract"
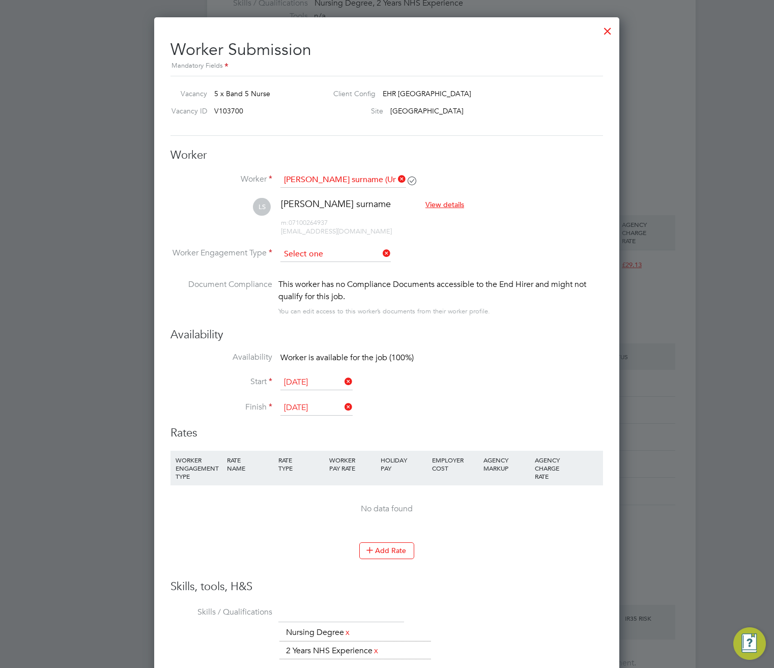
click at [323, 257] on input at bounding box center [335, 254] width 110 height 15
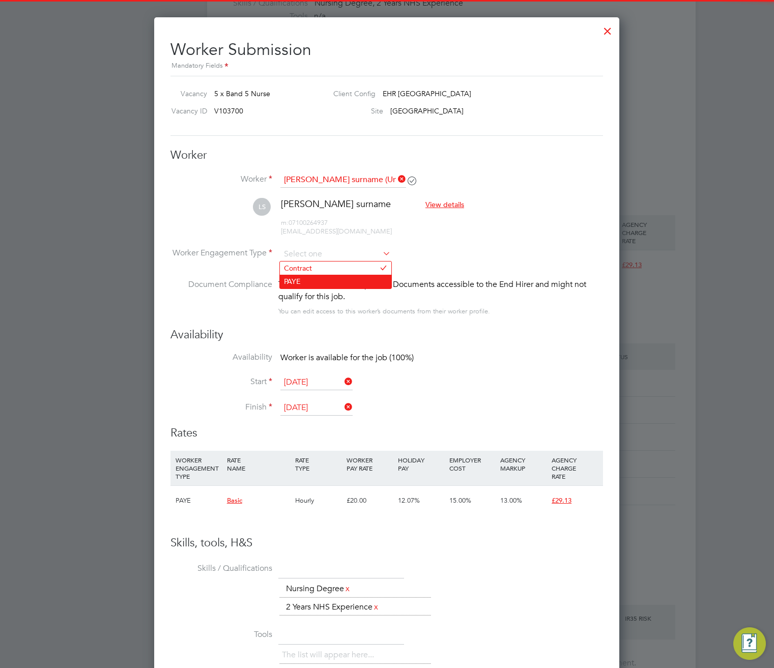
click at [321, 280] on li "PAYE" at bounding box center [335, 281] width 111 height 13
type input "PAYE"
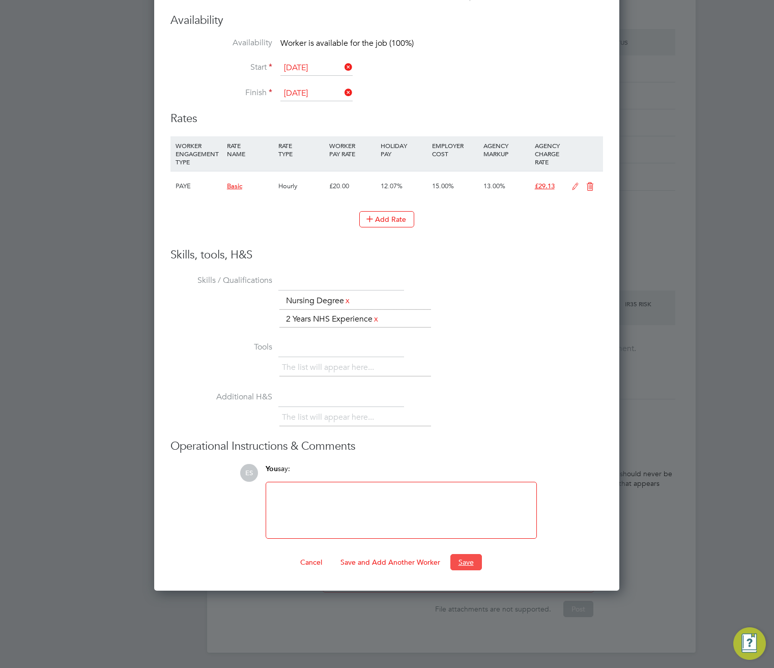
click at [468, 559] on button "Save" at bounding box center [466, 562] width 32 height 16
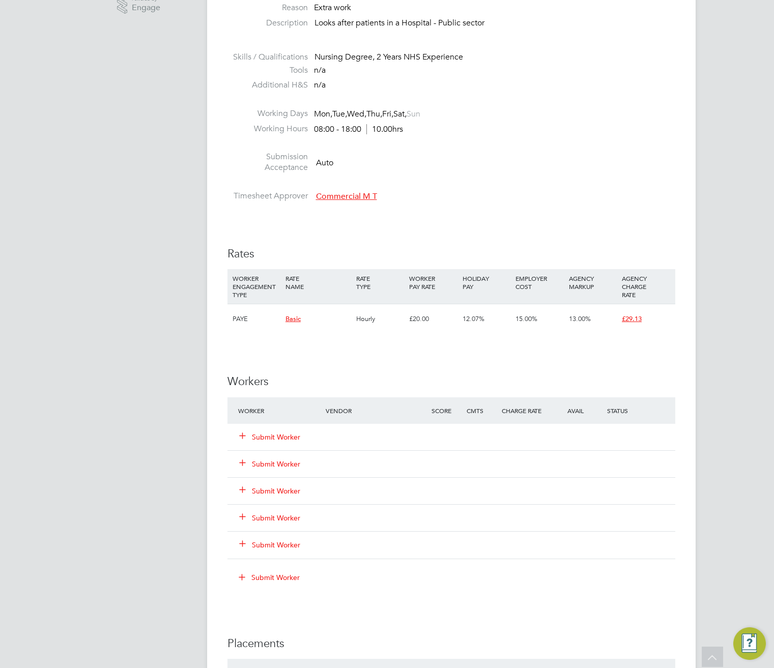
click at [484, 482] on div at bounding box center [508, 486] width 334 height 8
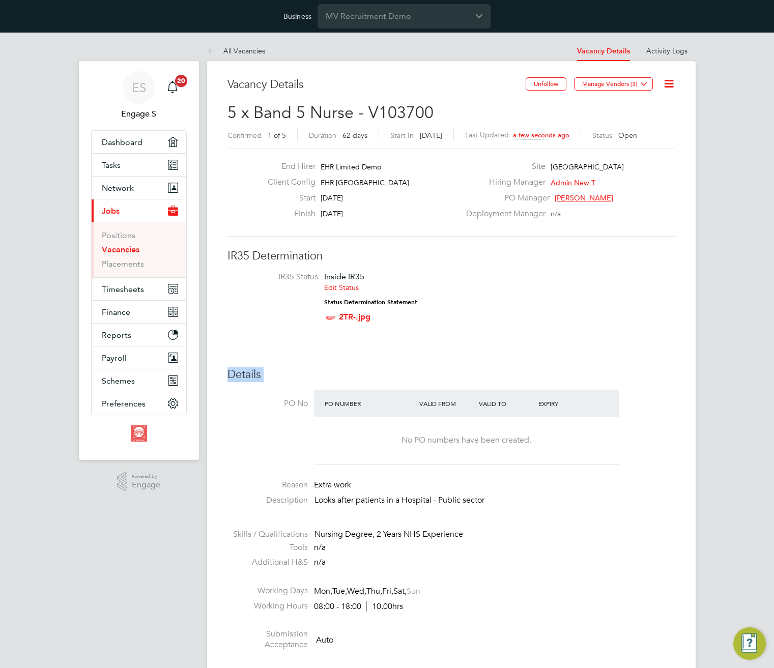
click at [285, 251] on h3 "IR35 Determination" at bounding box center [452, 256] width 448 height 15
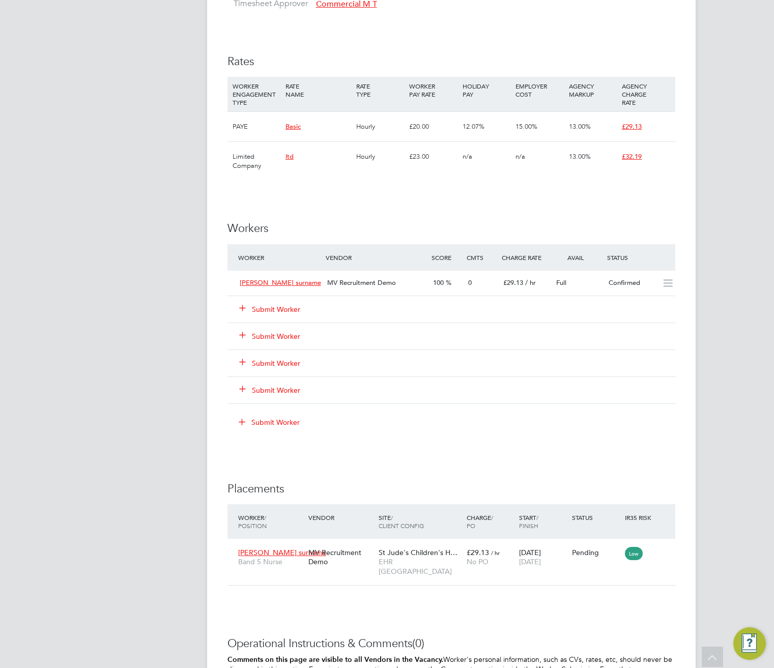
scroll to position [783, 0]
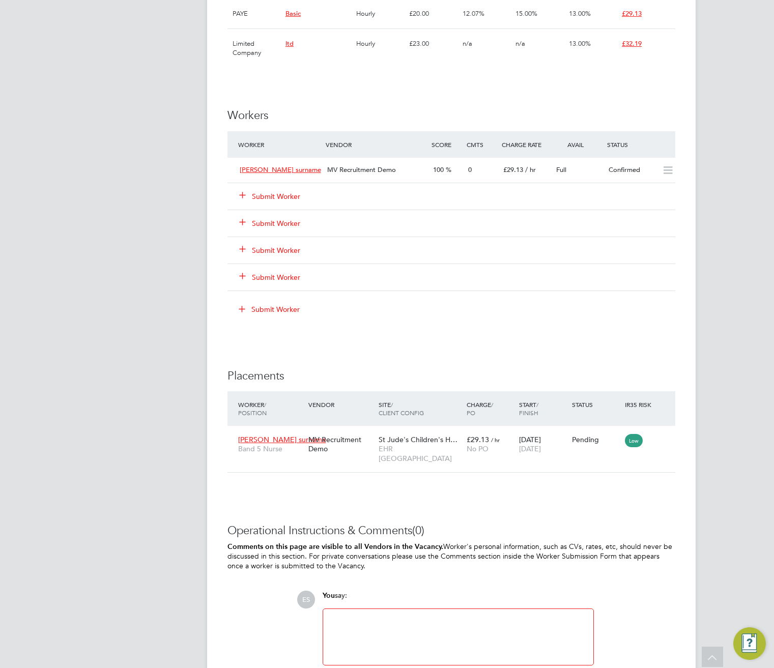
click at [280, 194] on button "Submit Worker" at bounding box center [270, 196] width 61 height 10
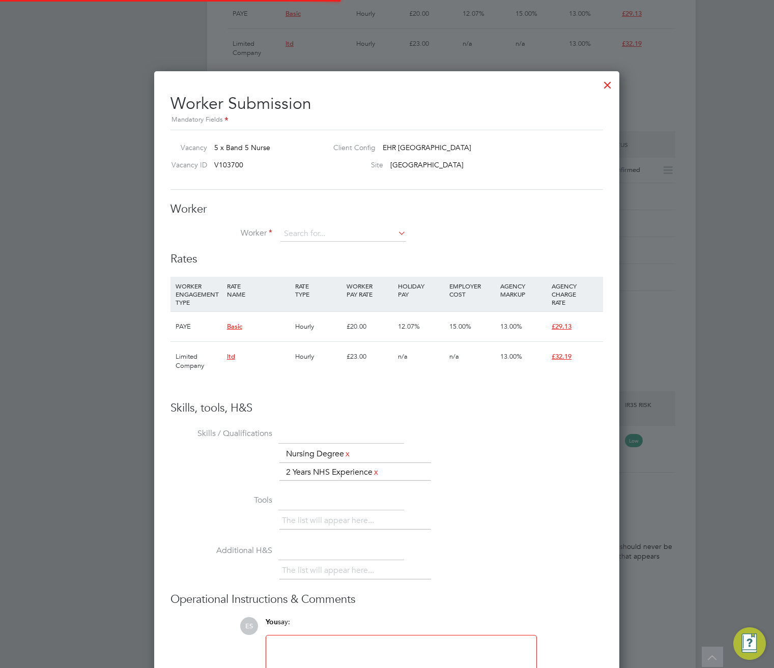
scroll to position [15, 265]
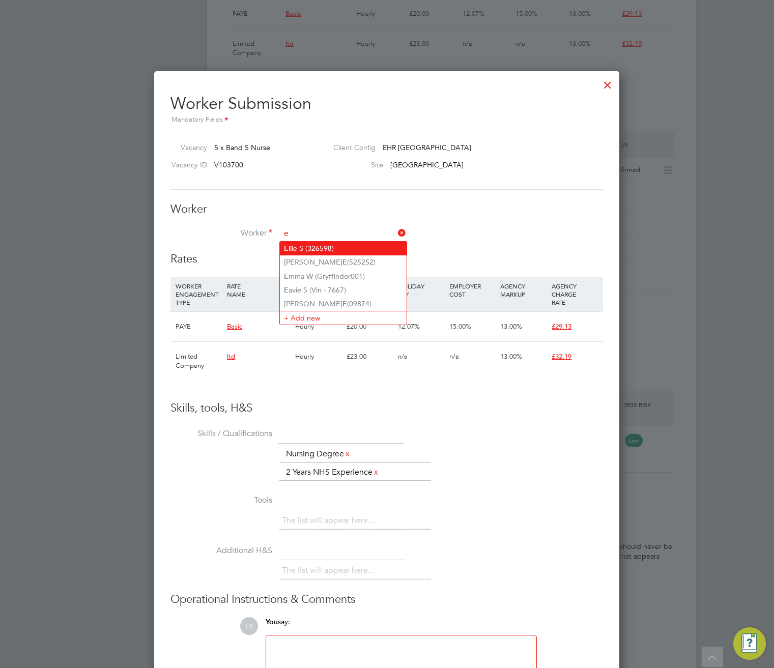
click at [313, 249] on li "E llie S (326598)" at bounding box center [343, 249] width 127 height 14
type input "Ellie S (326598)"
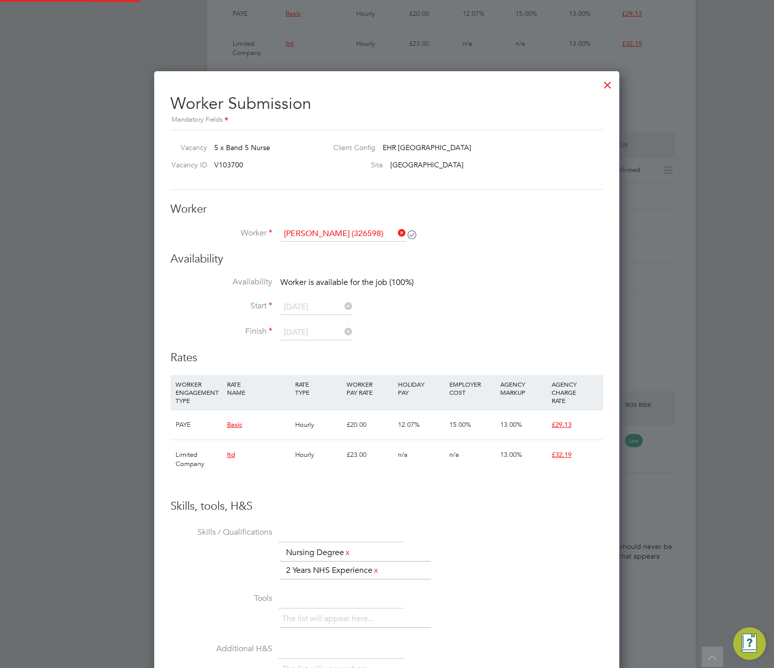
type input "15 Sep 2025"
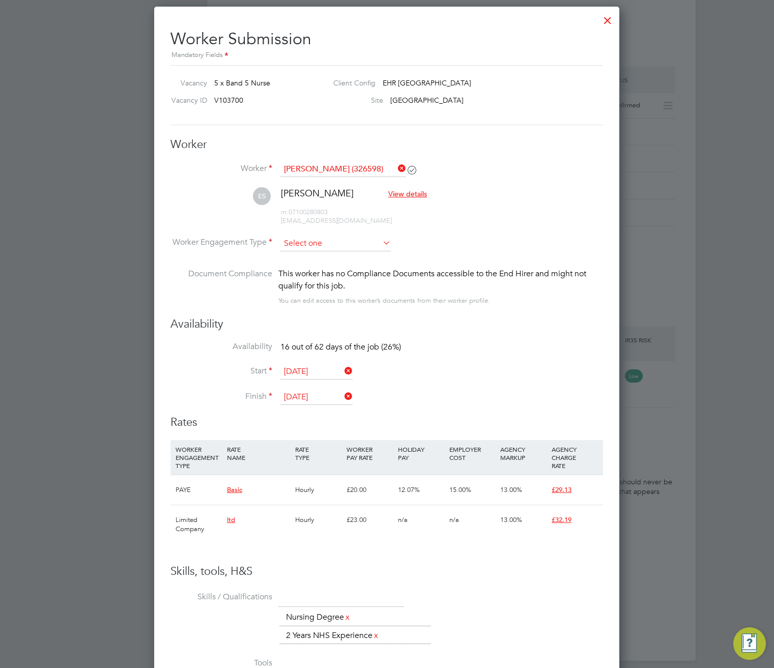
click at [322, 243] on input at bounding box center [335, 243] width 110 height 15
click at [399, 420] on h3 "Rates" at bounding box center [387, 422] width 433 height 15
click at [332, 247] on input at bounding box center [335, 243] width 110 height 15
click at [330, 246] on input at bounding box center [335, 243] width 110 height 15
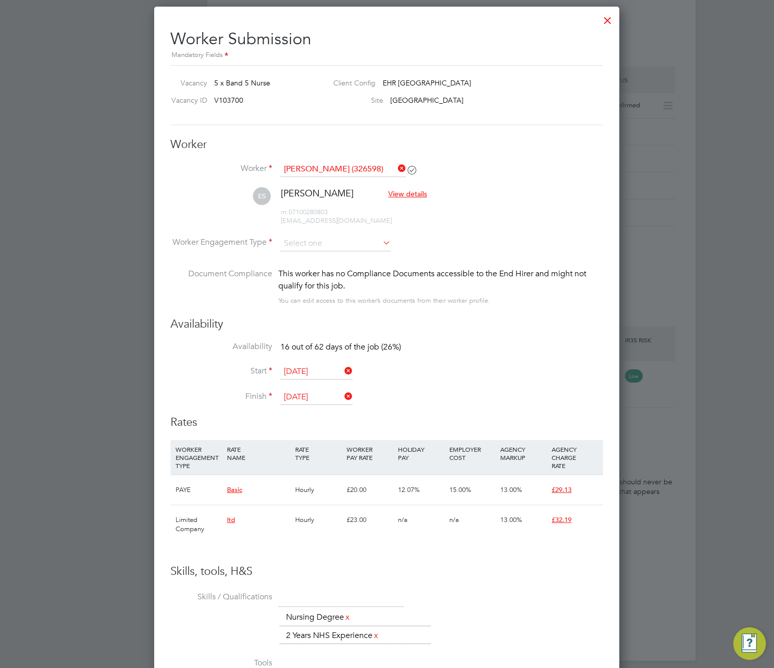
click at [321, 270] on li "PAYE" at bounding box center [335, 270] width 111 height 13
type input "PAYE"
click at [327, 246] on input at bounding box center [335, 243] width 110 height 15
click at [326, 272] on li "PAYE" at bounding box center [335, 270] width 111 height 13
type input "PAYE"
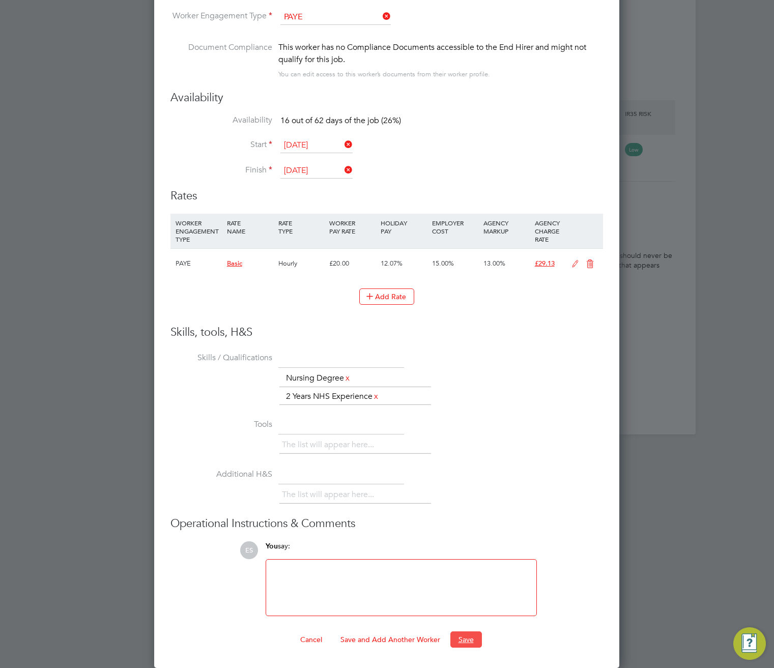
click at [464, 639] on button "Save" at bounding box center [466, 640] width 32 height 16
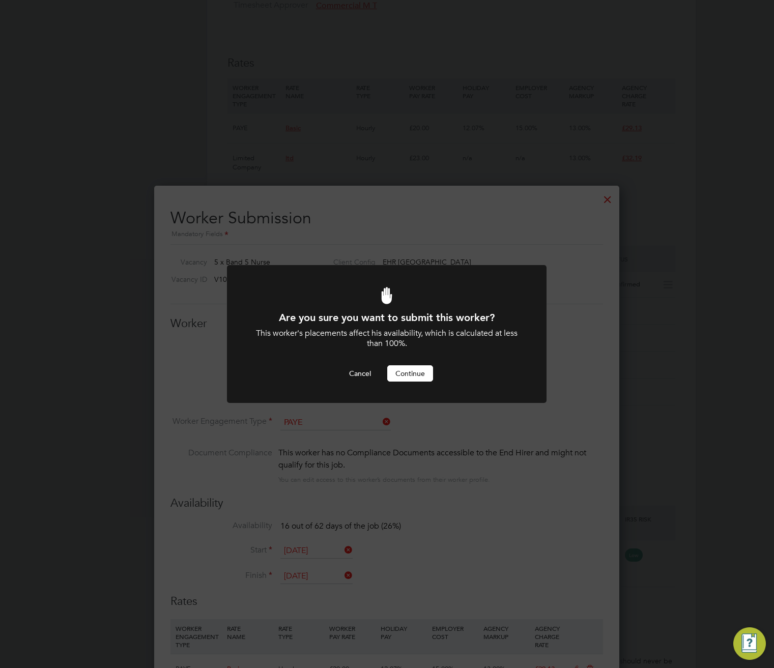
click at [403, 372] on button "Continue" at bounding box center [410, 373] width 46 height 16
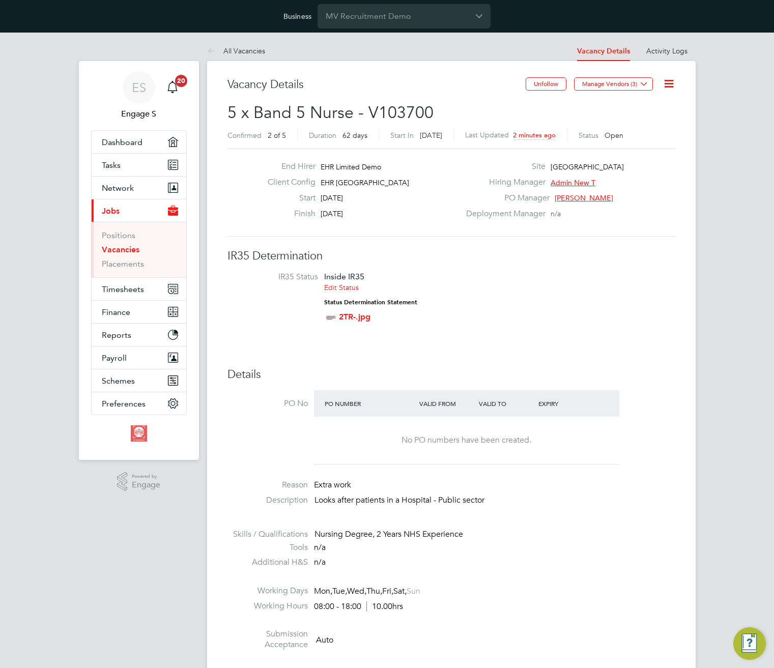
click at [352, 175] on div "End Hirer EHR Limited Demo" at bounding box center [360, 169] width 201 height 16
click at [349, 162] on span "EHR Limited Demo" at bounding box center [351, 166] width 61 height 9
click at [349, 165] on span "EHR Limited Demo" at bounding box center [351, 166] width 61 height 9
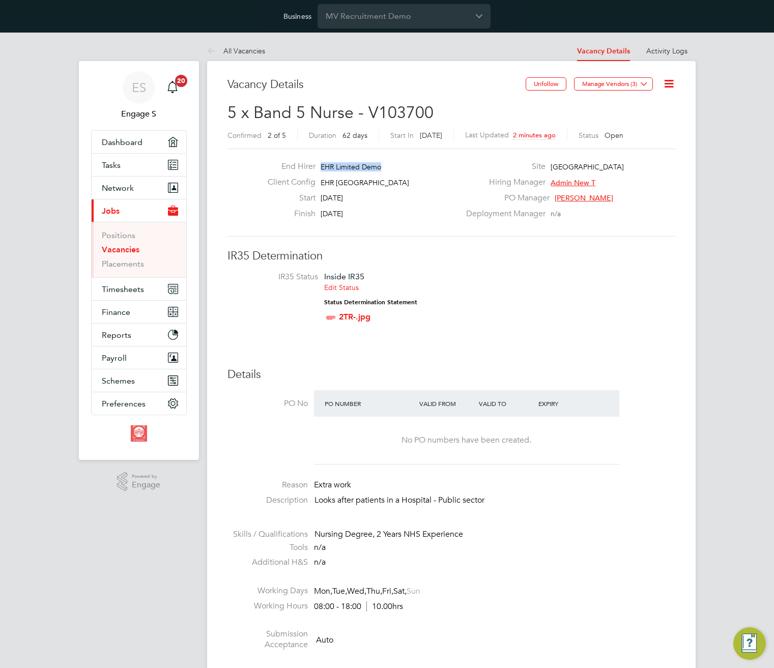
copy div "EHR Limited Demo Client Config"
click at [344, 180] on span "EHR [GEOGRAPHIC_DATA]" at bounding box center [365, 182] width 89 height 9
copy div "EHR North-West Start"
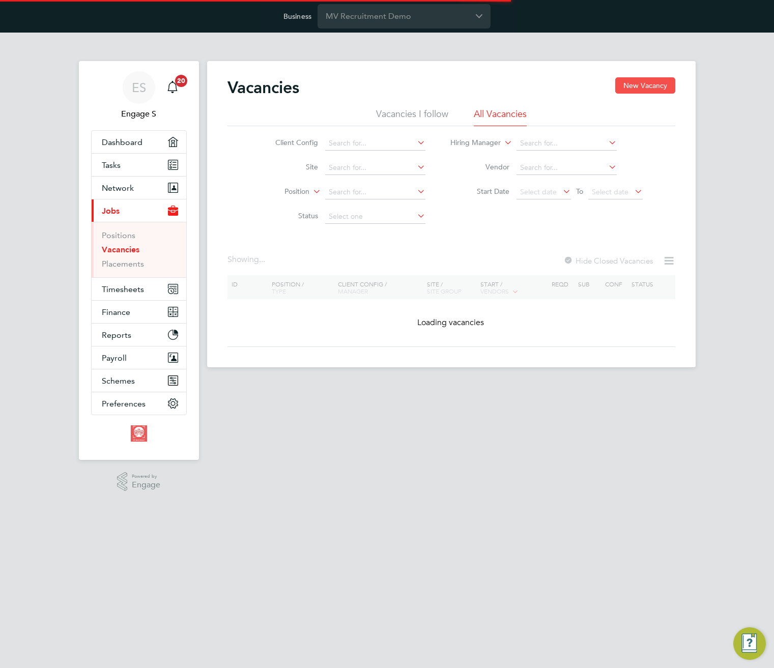
click at [641, 85] on button "New Vacancy" at bounding box center [645, 85] width 60 height 16
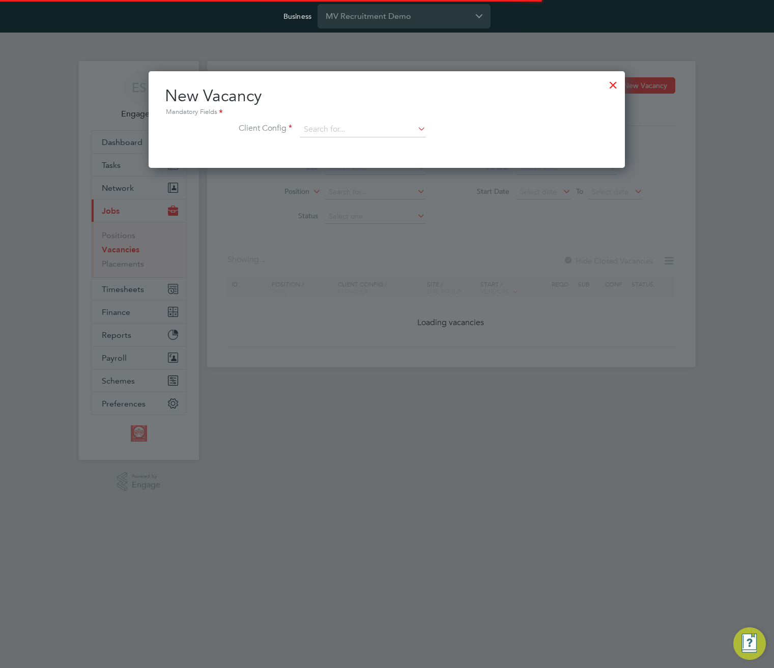
scroll to position [97, 477]
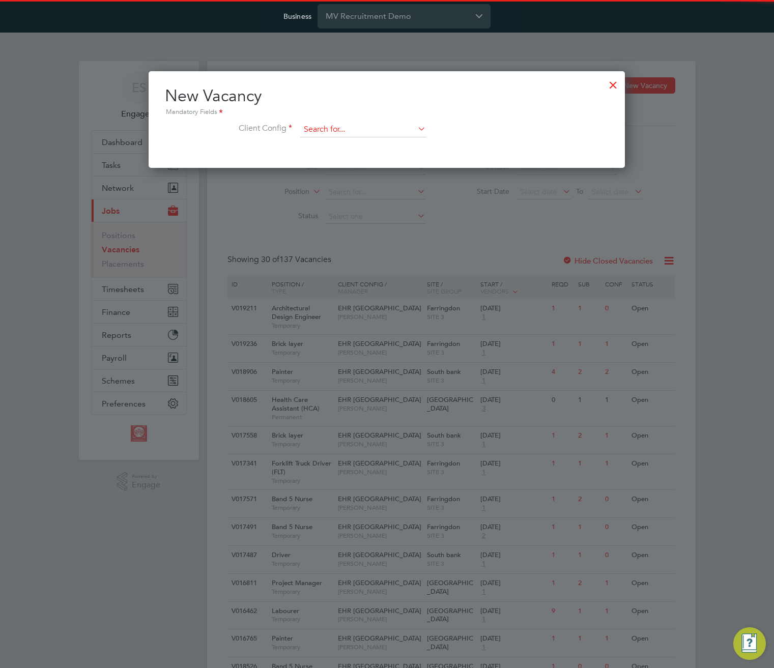
click at [372, 125] on input at bounding box center [363, 129] width 126 height 15
click at [359, 172] on li "EHR [GEOGRAPHIC_DATA]" at bounding box center [363, 172] width 127 height 14
type input "EHR [GEOGRAPHIC_DATA]"
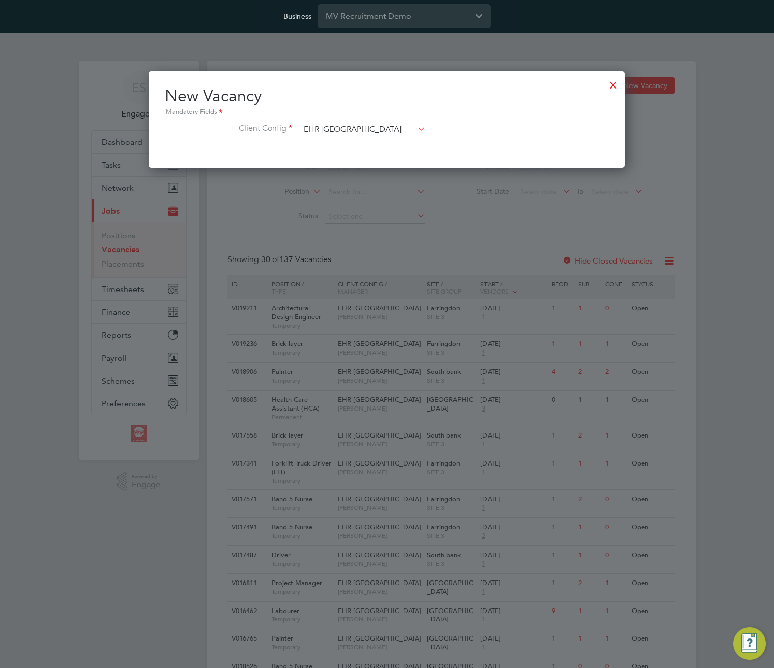
scroll to position [172, 477]
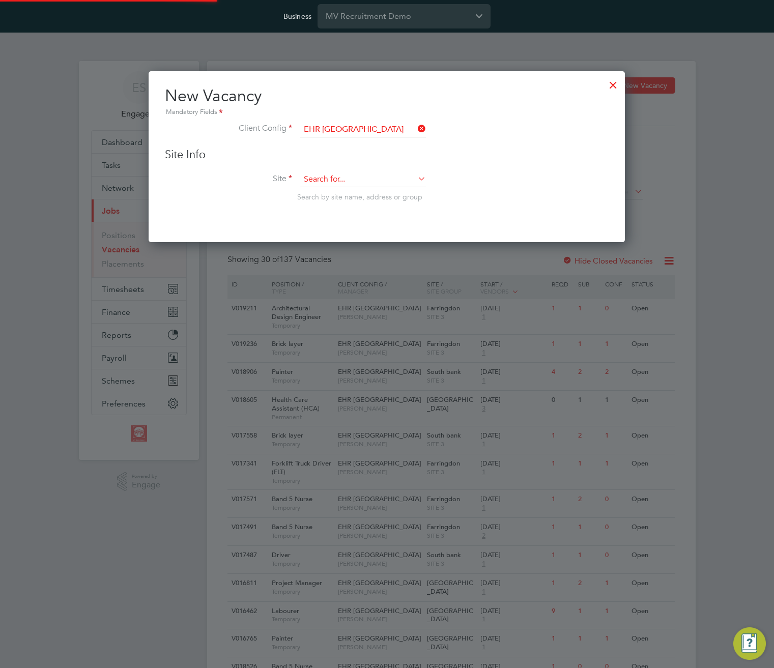
click at [360, 185] on input at bounding box center [363, 179] width 126 height 15
type input "test"
click at [416, 177] on icon at bounding box center [416, 179] width 0 height 14
click at [386, 182] on input at bounding box center [363, 179] width 126 height 15
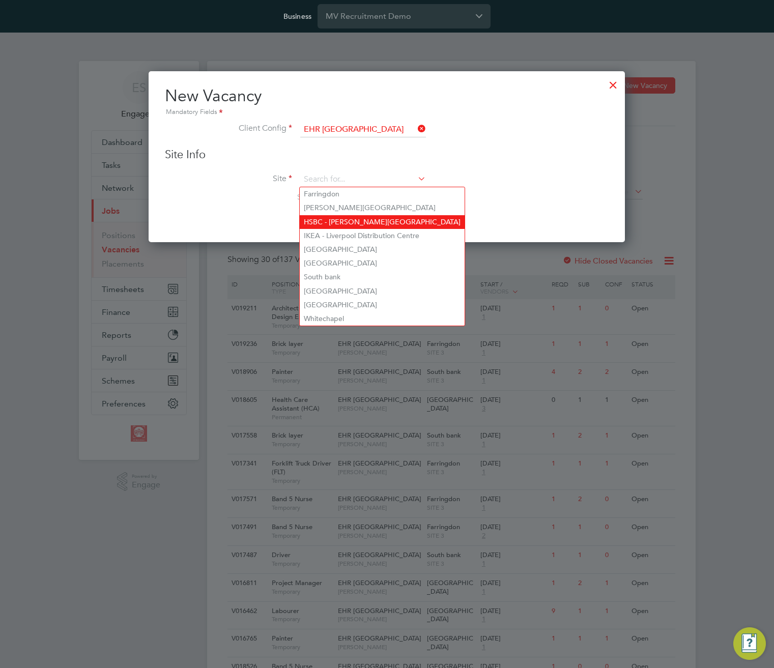
click at [366, 218] on li "HSBC - [PERSON_NAME][GEOGRAPHIC_DATA]" at bounding box center [382, 222] width 165 height 14
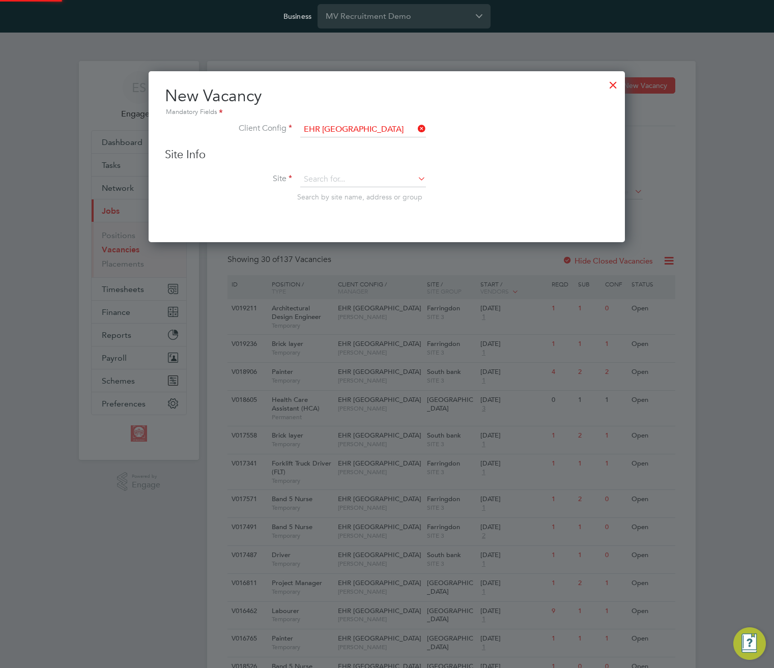
type input "HSBC - [PERSON_NAME][GEOGRAPHIC_DATA]"
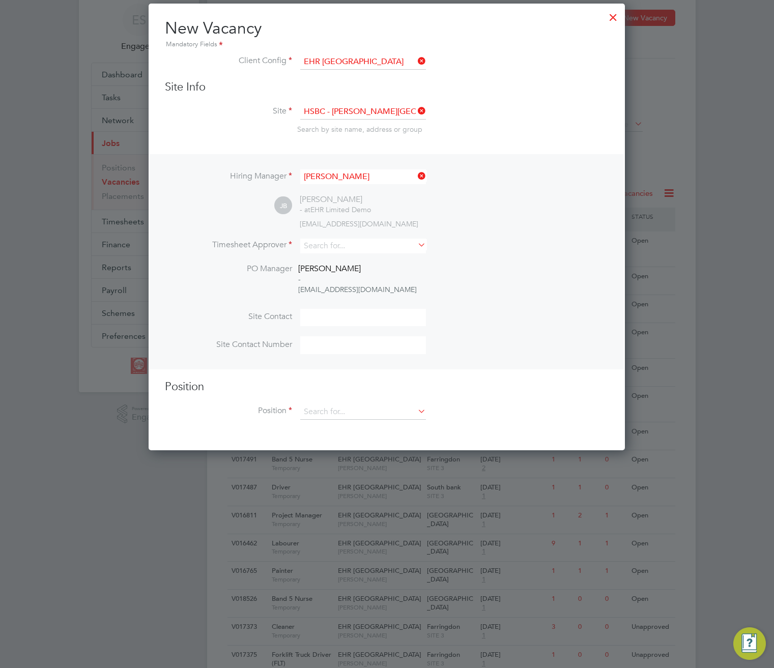
scroll to position [69, 0]
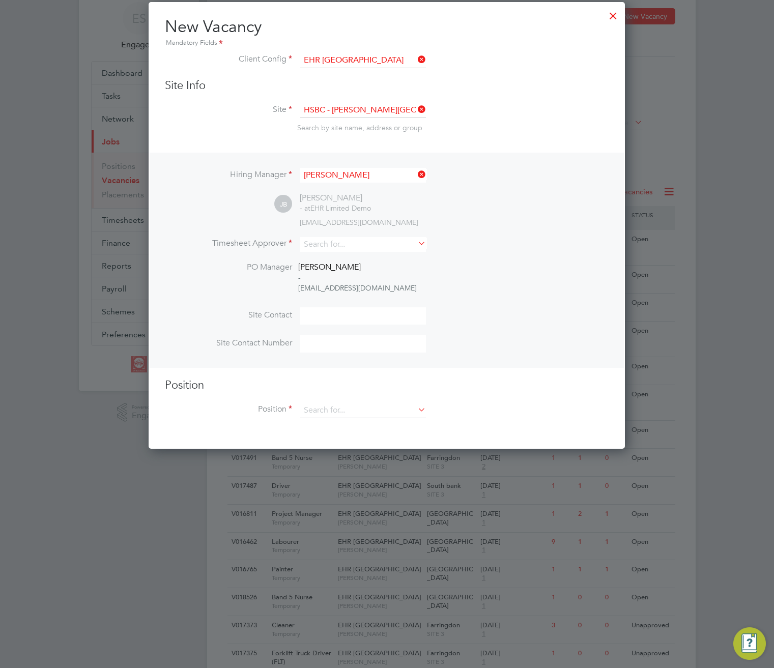
click at [364, 166] on div "Hiring Manager [PERSON_NAME] [PERSON_NAME] - at EHR Limited Demo [EMAIL_ADDRESS…" at bounding box center [387, 260] width 474 height 215
click at [363, 173] on input at bounding box center [363, 175] width 126 height 15
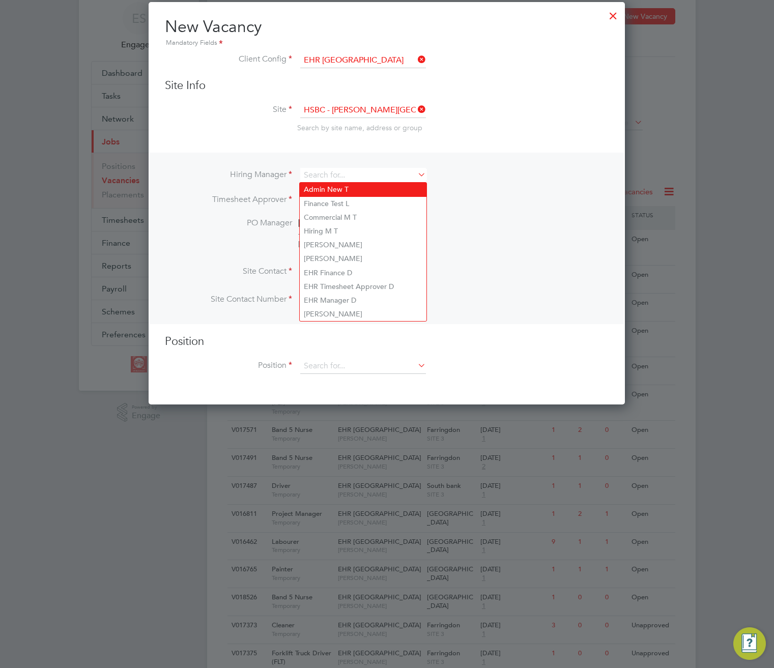
click at [357, 190] on li "Admin New T" at bounding box center [363, 190] width 127 height 14
type input "Admin New T"
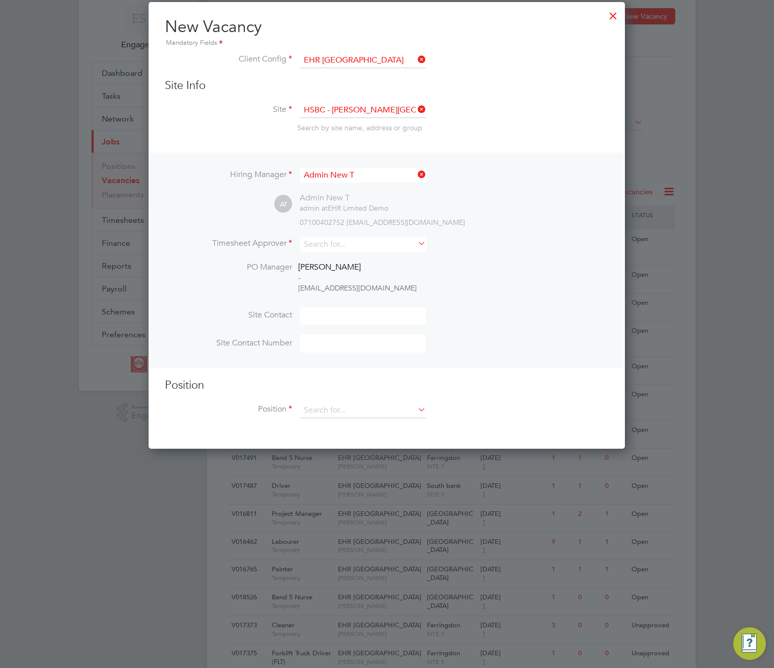
scroll to position [448, 477]
click at [378, 248] on input at bounding box center [363, 244] width 126 height 15
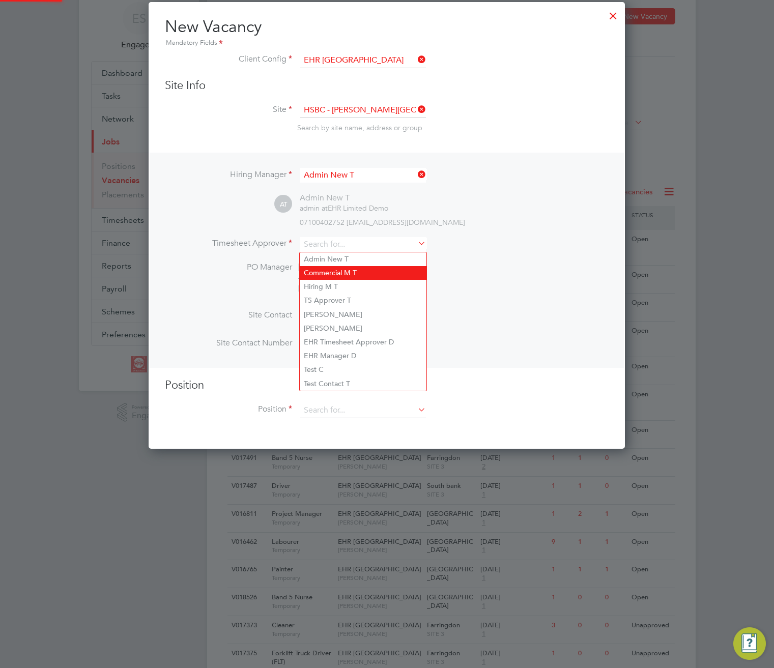
click at [366, 267] on li "Commercial M T" at bounding box center [363, 273] width 127 height 14
type input "Commercial M T"
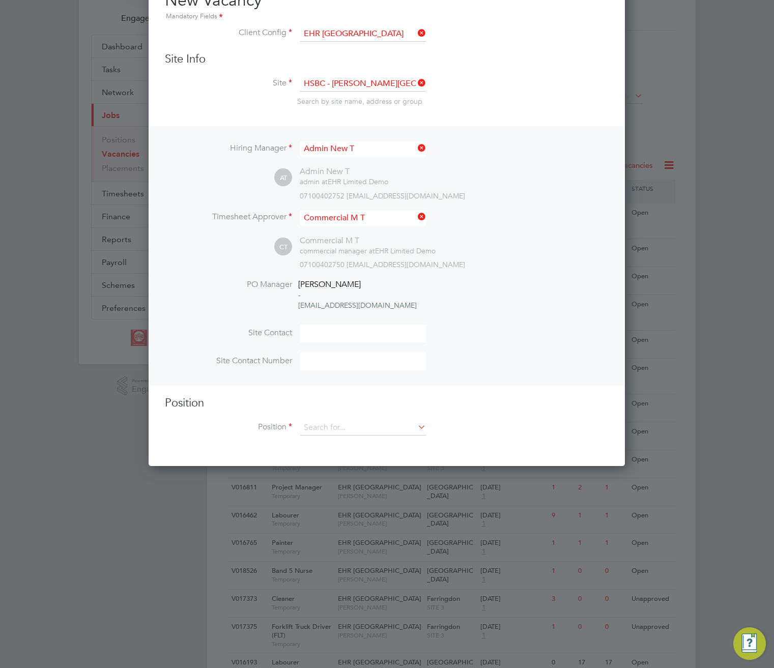
scroll to position [249, 0]
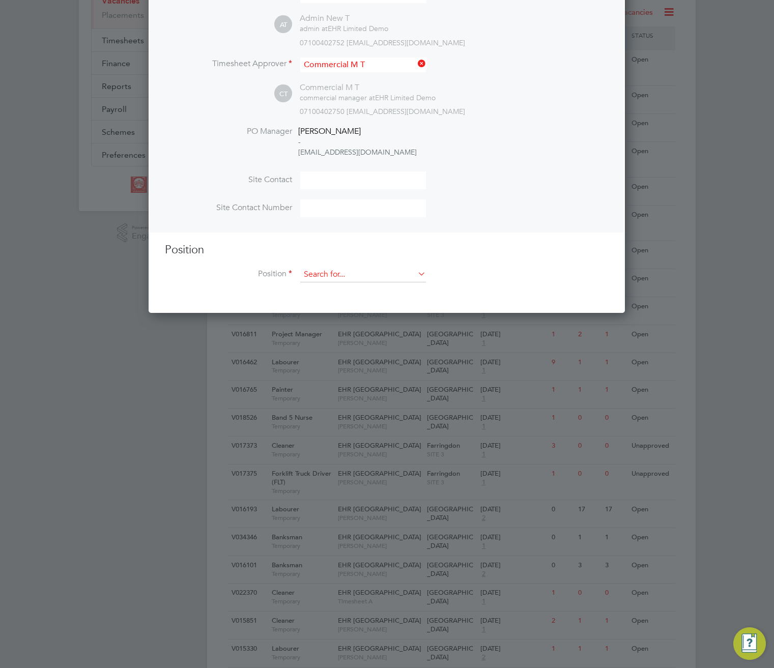
drag, startPoint x: 360, startPoint y: 270, endPoint x: 360, endPoint y: 275, distance: 5.6
click at [360, 271] on input at bounding box center [363, 274] width 126 height 15
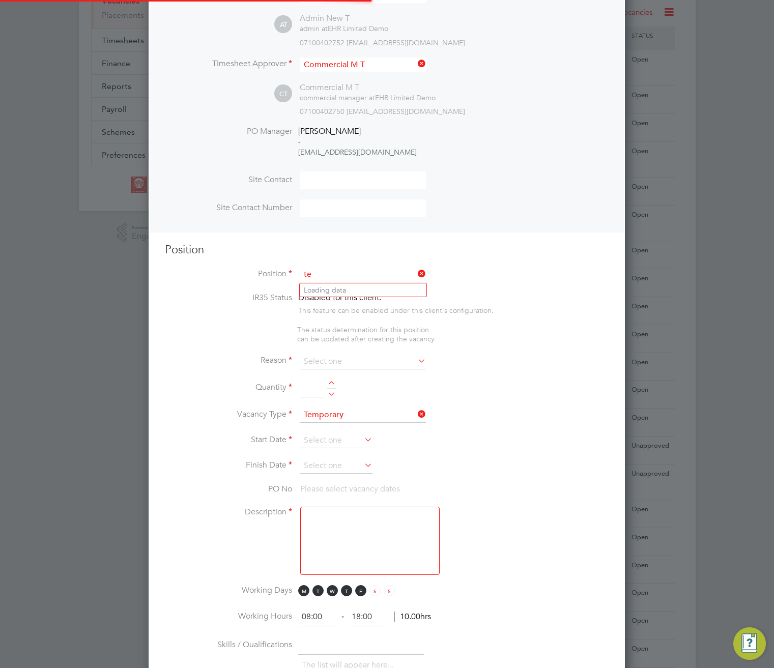
scroll to position [1628, 477]
click at [359, 284] on li "Test 2" at bounding box center [363, 291] width 127 height 14
type input "Test 2"
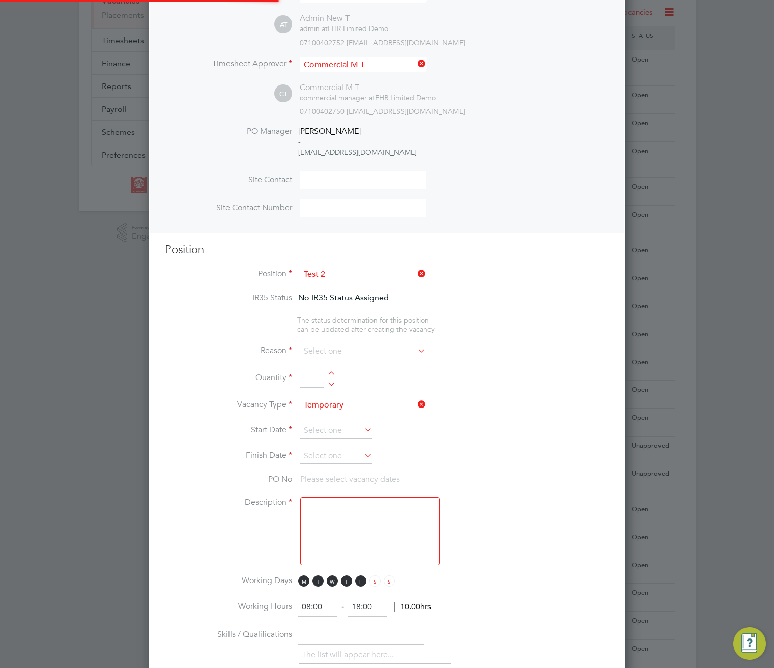
scroll to position [30, 53]
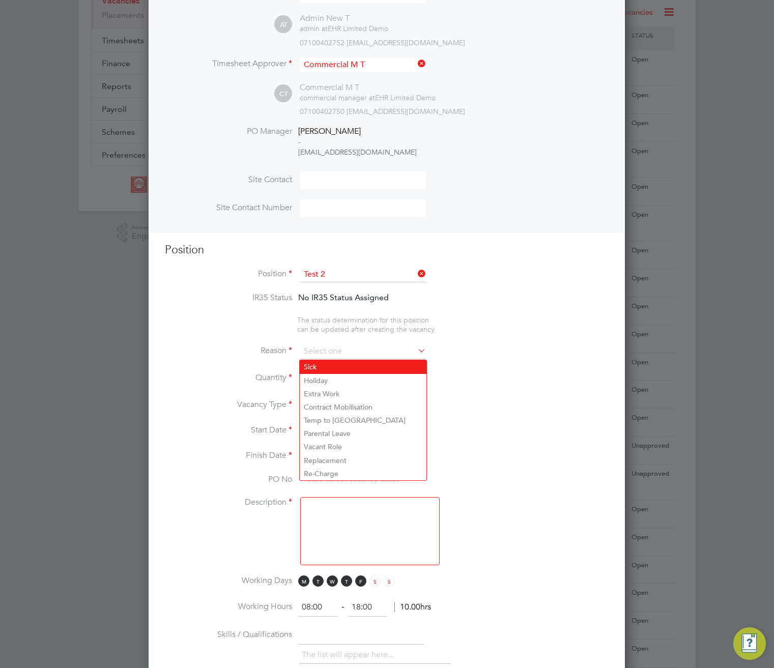
drag, startPoint x: 384, startPoint y: 356, endPoint x: 382, endPoint y: 363, distance: 7.4
click at [384, 356] on input at bounding box center [363, 351] width 126 height 15
click at [373, 379] on li "Holiday" at bounding box center [363, 380] width 127 height 13
type input "Holiday"
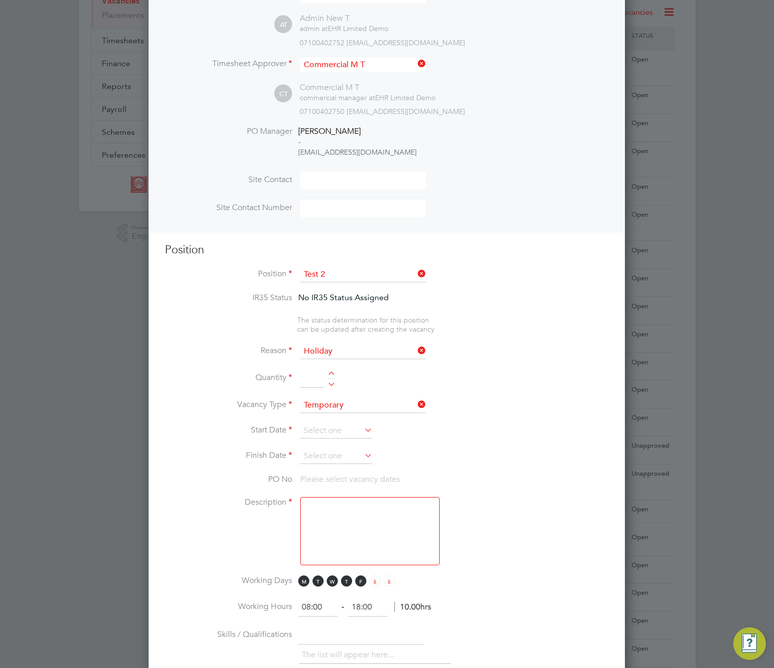
click at [330, 374] on div at bounding box center [331, 375] width 9 height 7
click at [329, 375] on div at bounding box center [331, 375] width 9 height 7
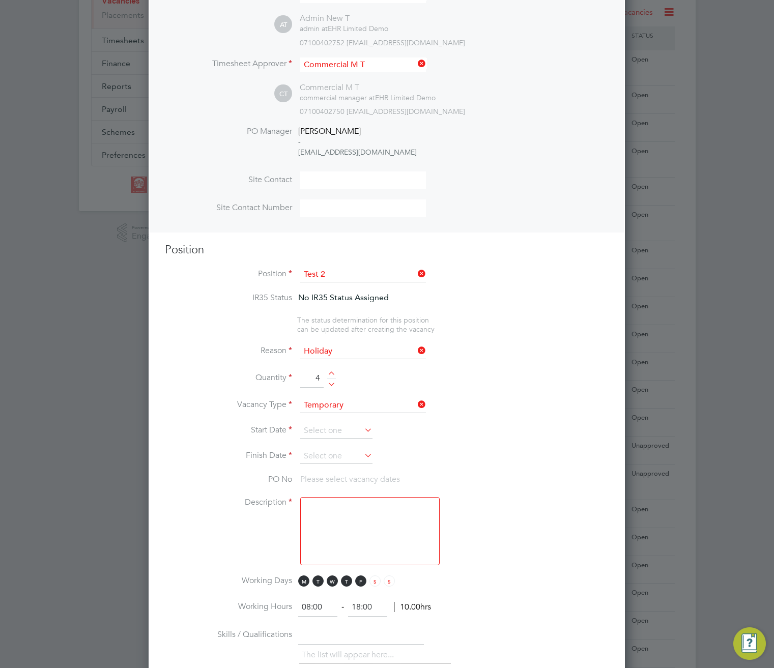
type input "5"
click at [344, 431] on input at bounding box center [336, 430] width 72 height 15
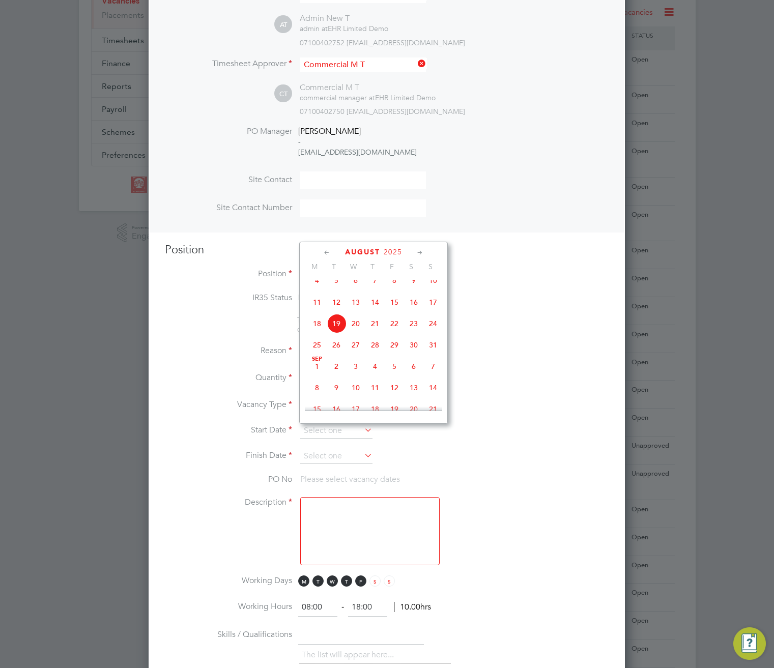
click at [321, 288] on span "4" at bounding box center [316, 280] width 19 height 19
type input "[DATE]"
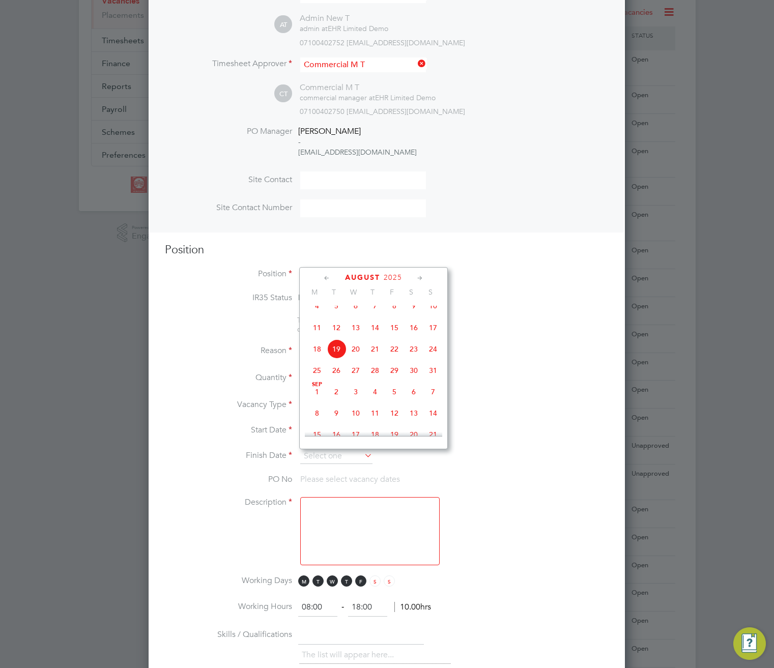
drag, startPoint x: 346, startPoint y: 455, endPoint x: 374, endPoint y: 451, distance: 27.7
click at [347, 455] on input at bounding box center [336, 456] width 72 height 15
click at [439, 422] on span "14" at bounding box center [432, 413] width 19 height 19
type input "[DATE]"
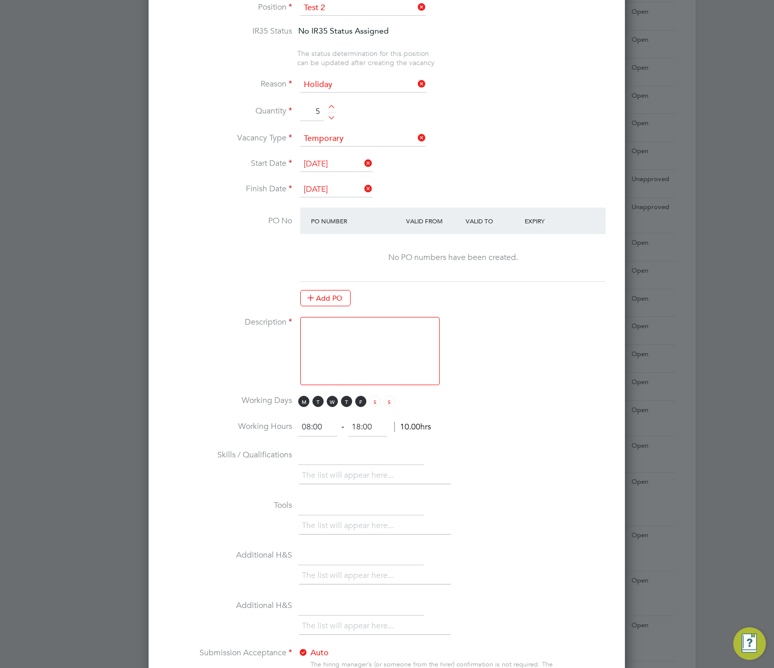
scroll to position [517, 0]
click at [401, 352] on textarea at bounding box center [369, 350] width 139 height 68
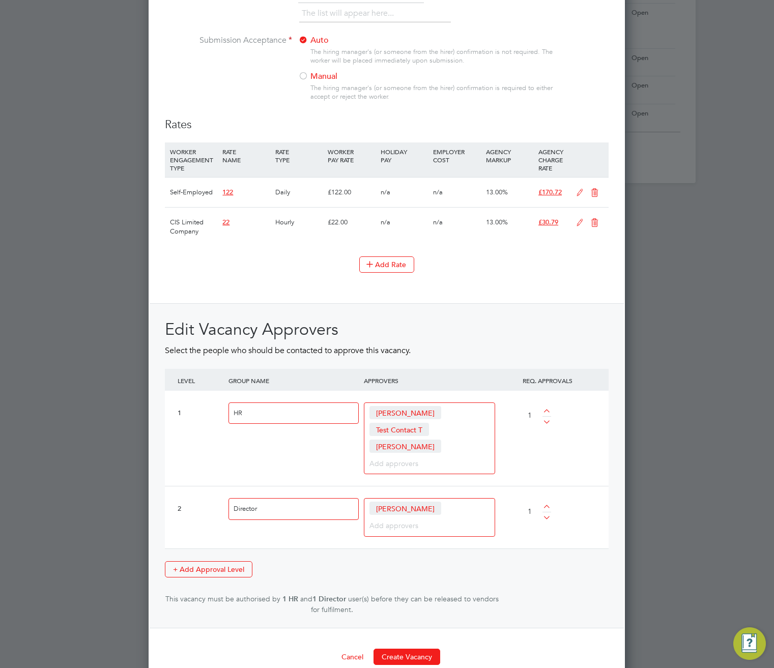
scroll to position [0, 0]
type textarea "ijhgfd"
click at [409, 648] on button "Create Vacancy" at bounding box center [407, 656] width 67 height 16
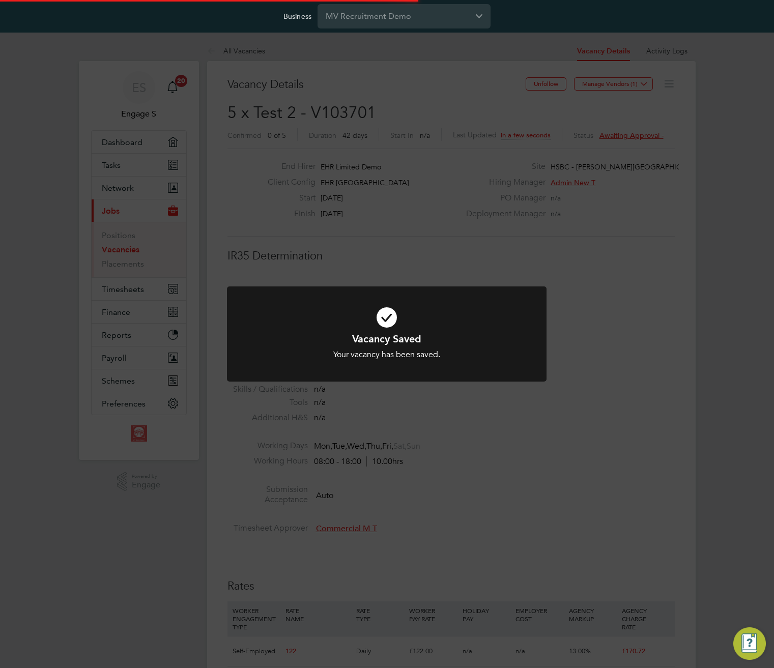
click at [478, 205] on div "Vacancy Saved Your vacancy has been saved. Cancel Okay" at bounding box center [387, 334] width 774 height 668
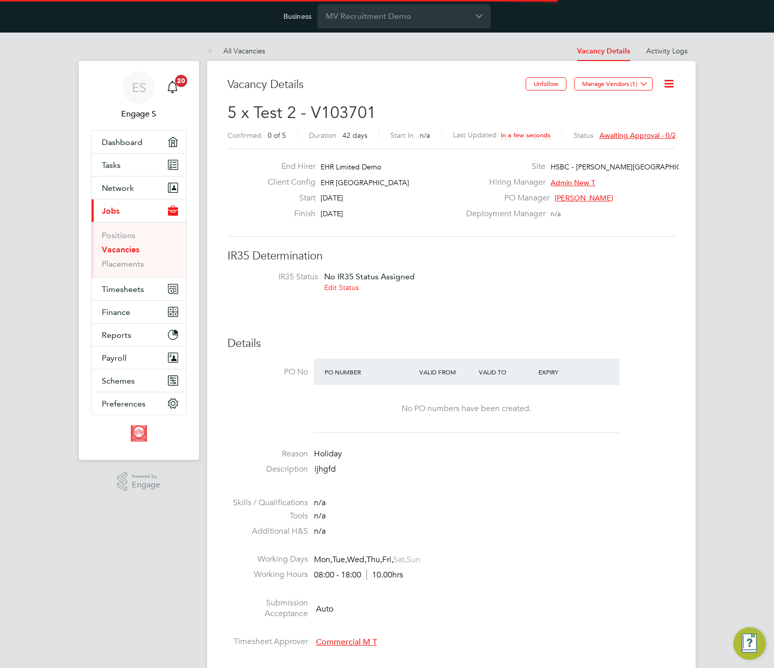
click at [661, 132] on span "Awaiting approval - 0/2" at bounding box center [638, 135] width 77 height 9
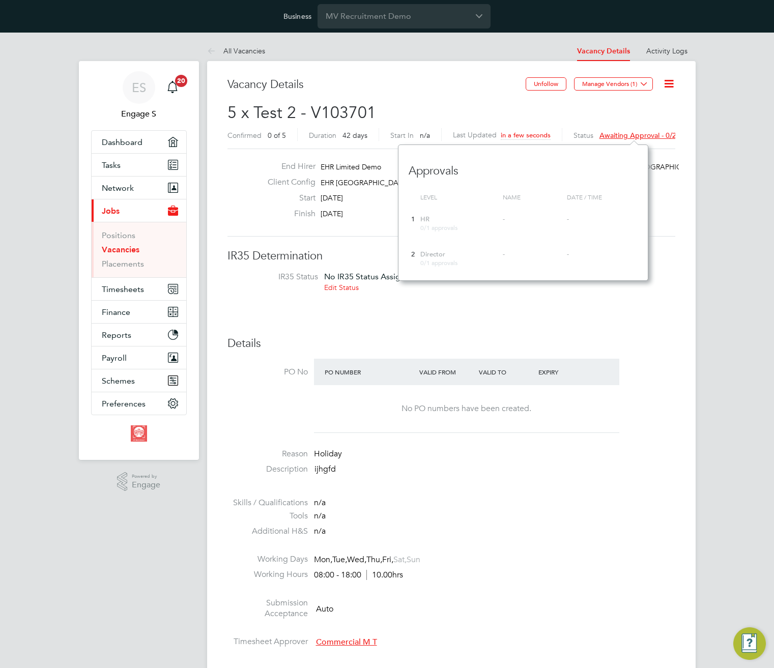
click at [461, 94] on div "Vacancy Details" at bounding box center [377, 89] width 298 height 25
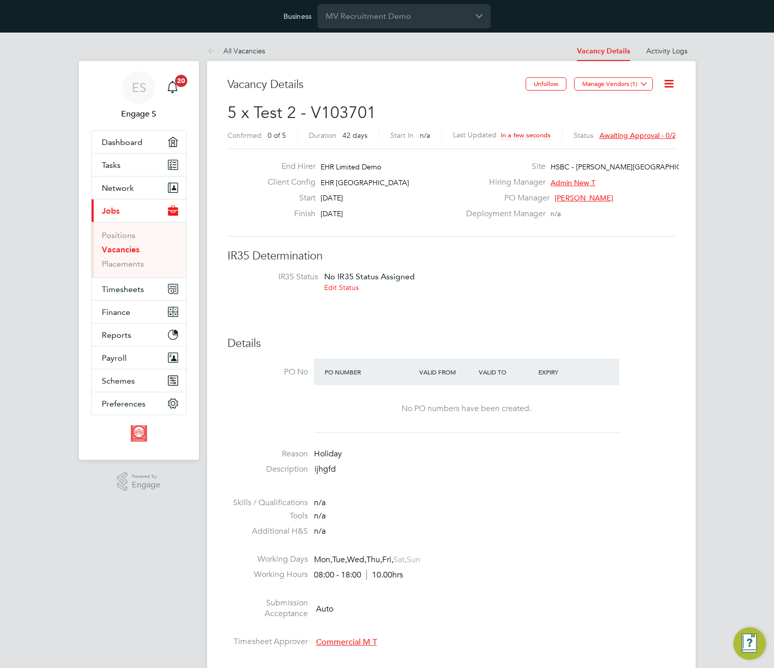
click at [429, 111] on h2 "5 x Test 2 - V103701 Confirmed 0 of 5 Duration 42 days Start In n/a Last Update…" at bounding box center [452, 123] width 448 height 43
click at [641, 88] on icon at bounding box center [644, 84] width 8 height 8
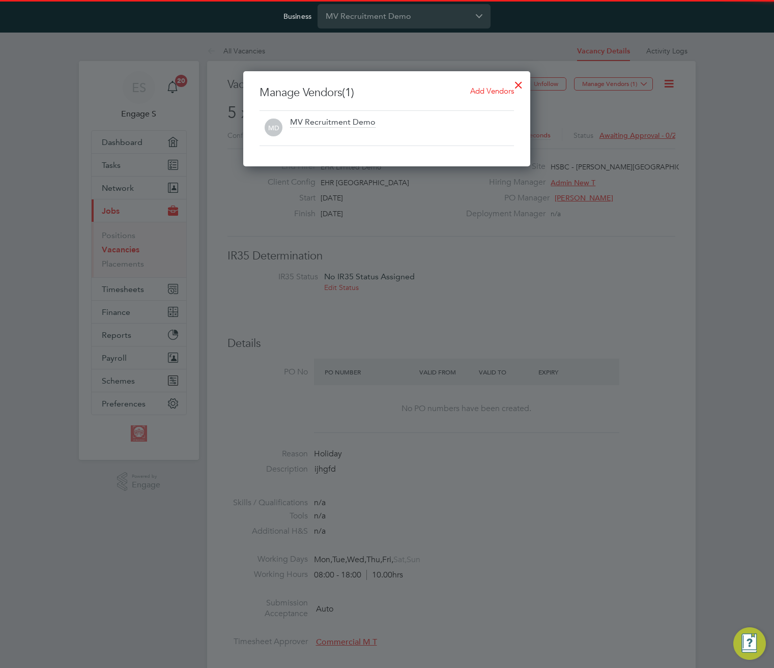
click at [501, 87] on span "Add Vendors" at bounding box center [492, 91] width 44 height 10
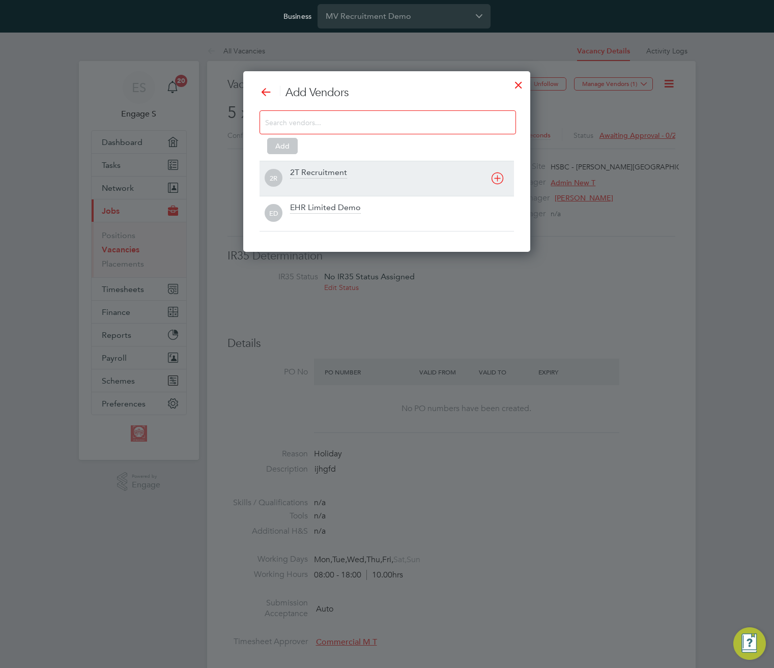
click at [399, 174] on div "2T Recruitment" at bounding box center [402, 178] width 224 height 22
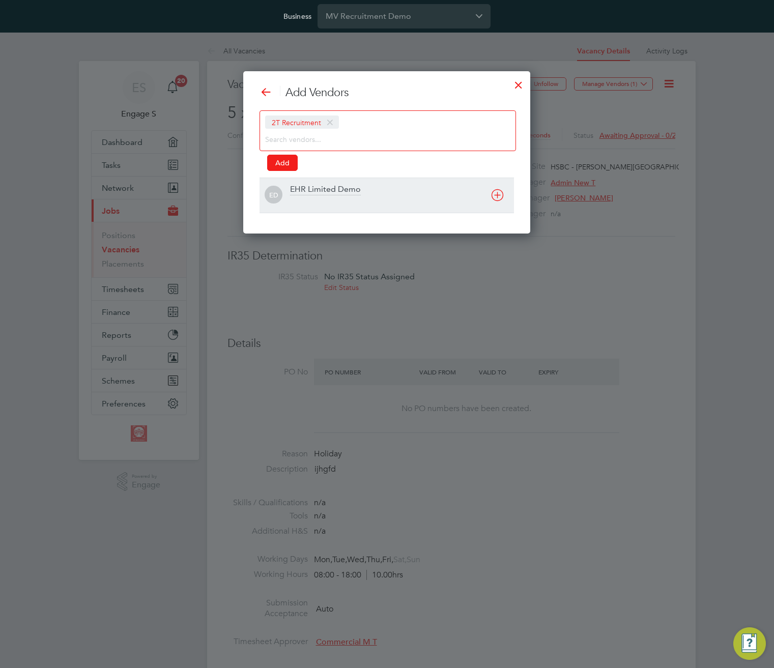
click at [382, 191] on div "EHR Limited Demo" at bounding box center [402, 195] width 224 height 22
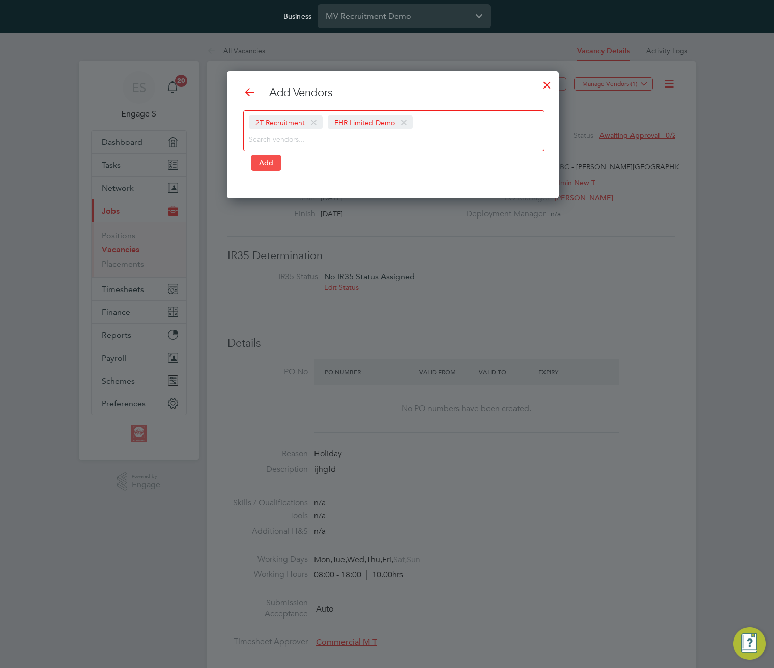
click at [262, 159] on button "Add" at bounding box center [266, 163] width 31 height 16
